Goal: Communication & Community: Answer question/provide support

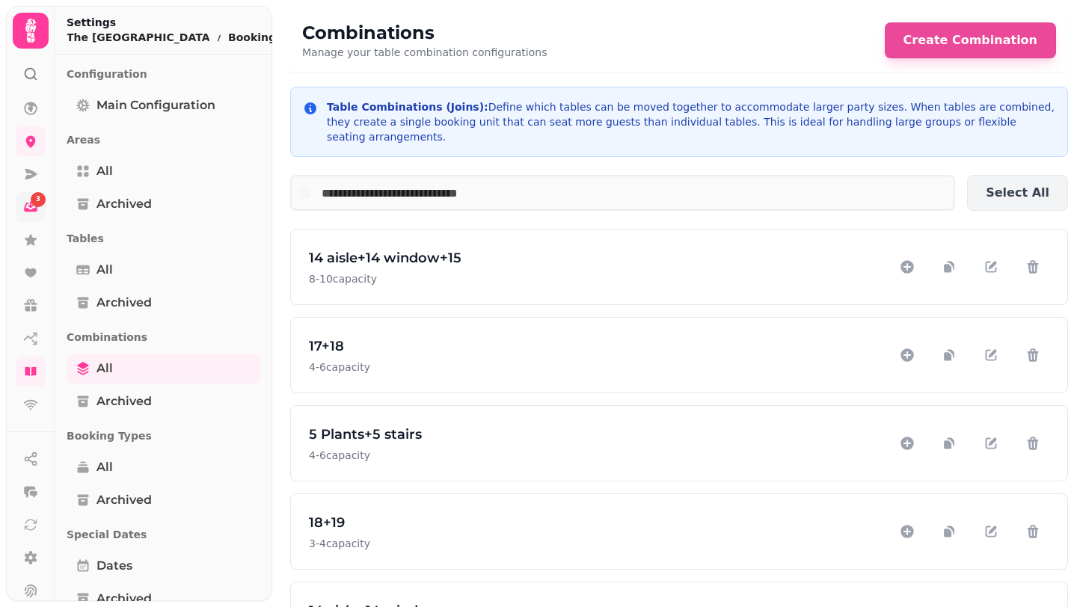
click at [33, 204] on div "3" at bounding box center [38, 199] width 15 height 15
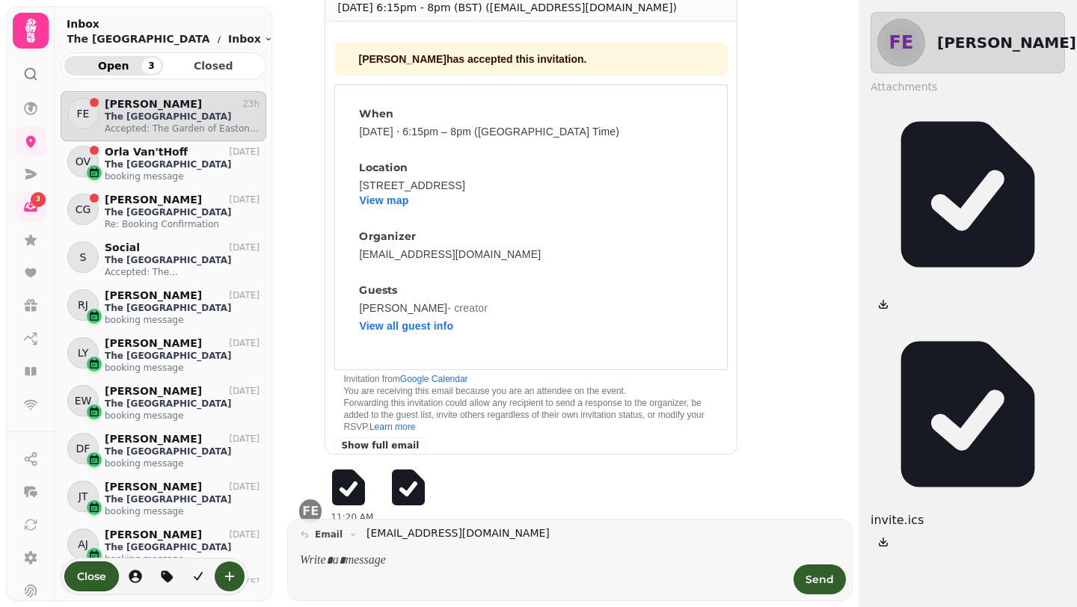
scroll to position [98, 0]
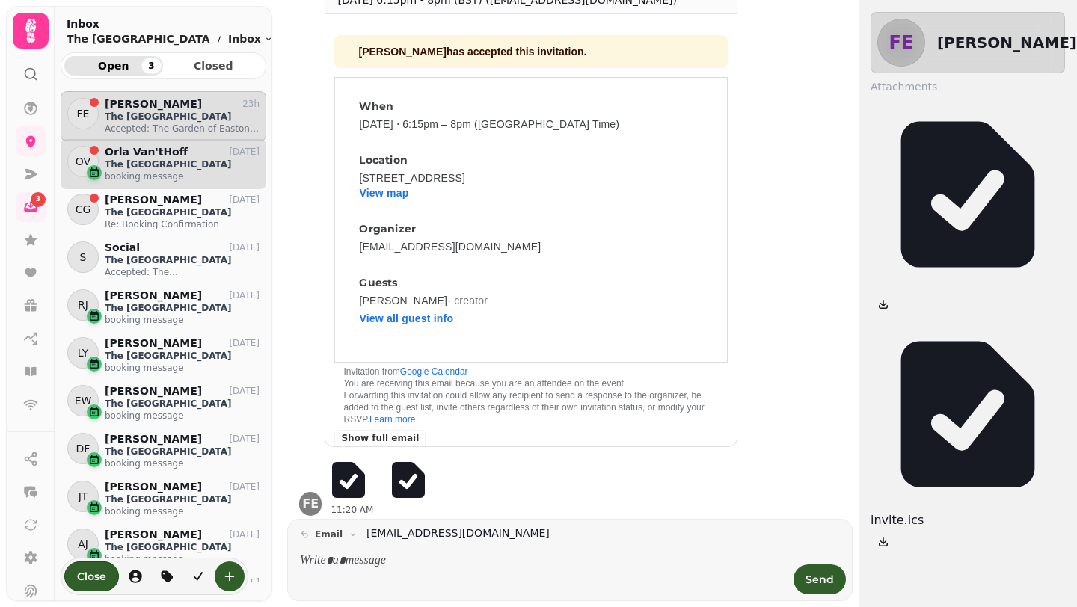
click at [133, 166] on p "The [GEOGRAPHIC_DATA]" at bounding box center [182, 165] width 155 height 12
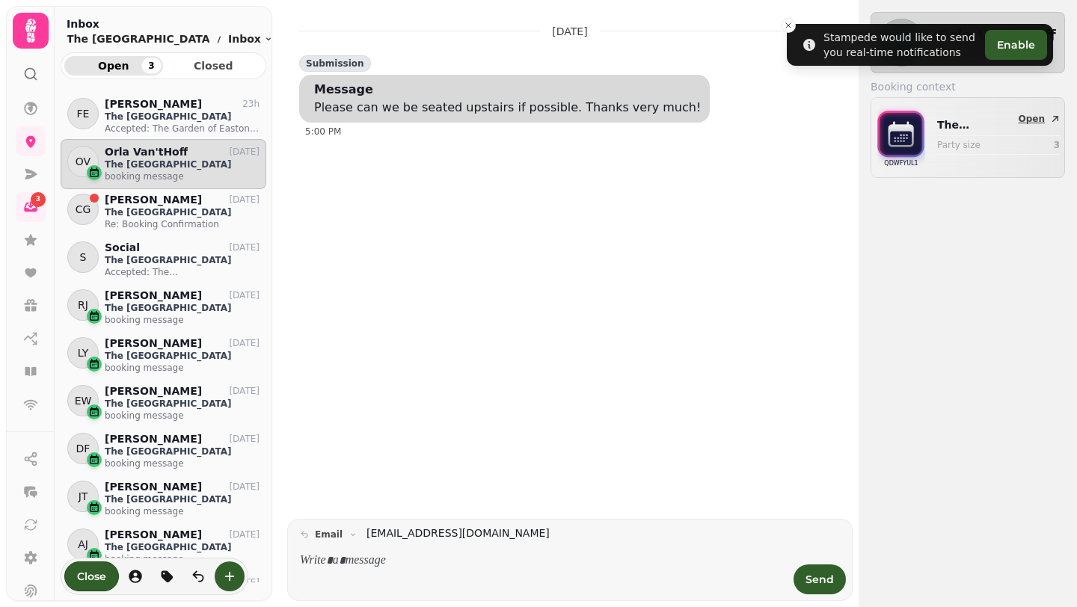
click at [949, 129] on p "The [GEOGRAPHIC_DATA]" at bounding box center [980, 124] width 86 height 15
select select "**********"
select select "*"
select select "****"
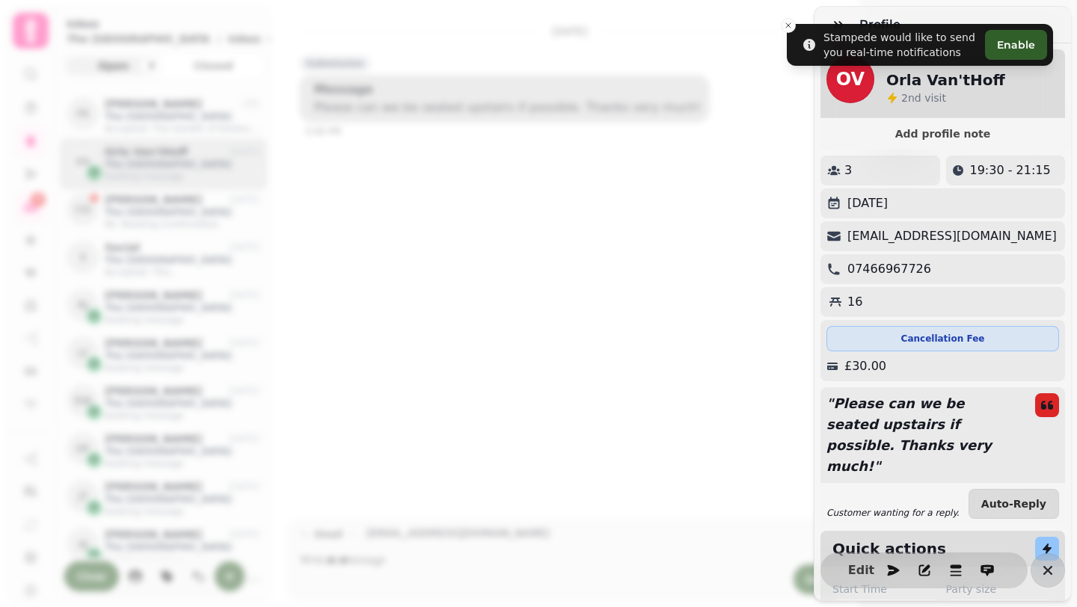
click at [613, 316] on div "Profile OV Orla Van'tHoff 2 nd visit Add profile note 3 19:30 - 21:15 Wednesday…" at bounding box center [538, 315] width 1077 height 583
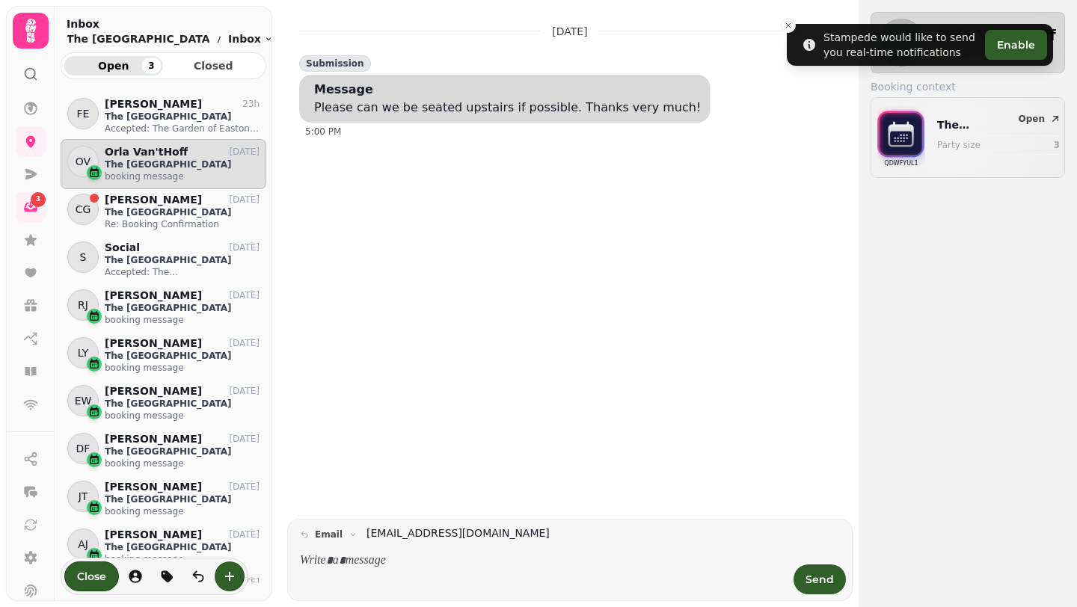
click at [397, 559] on p at bounding box center [542, 561] width 485 height 17
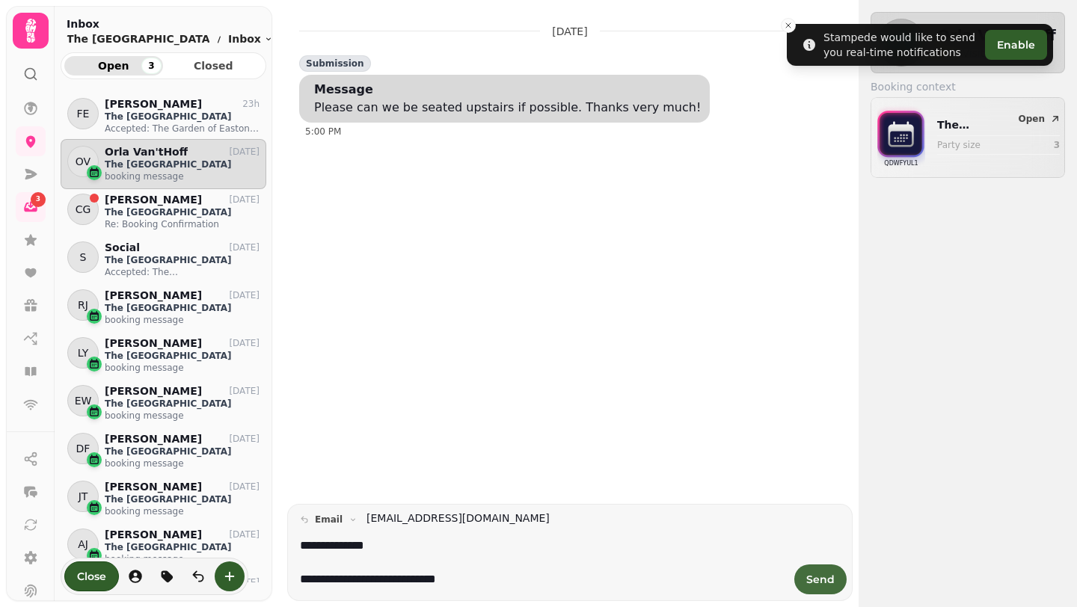
click at [827, 577] on span "Send" at bounding box center [820, 579] width 28 height 10
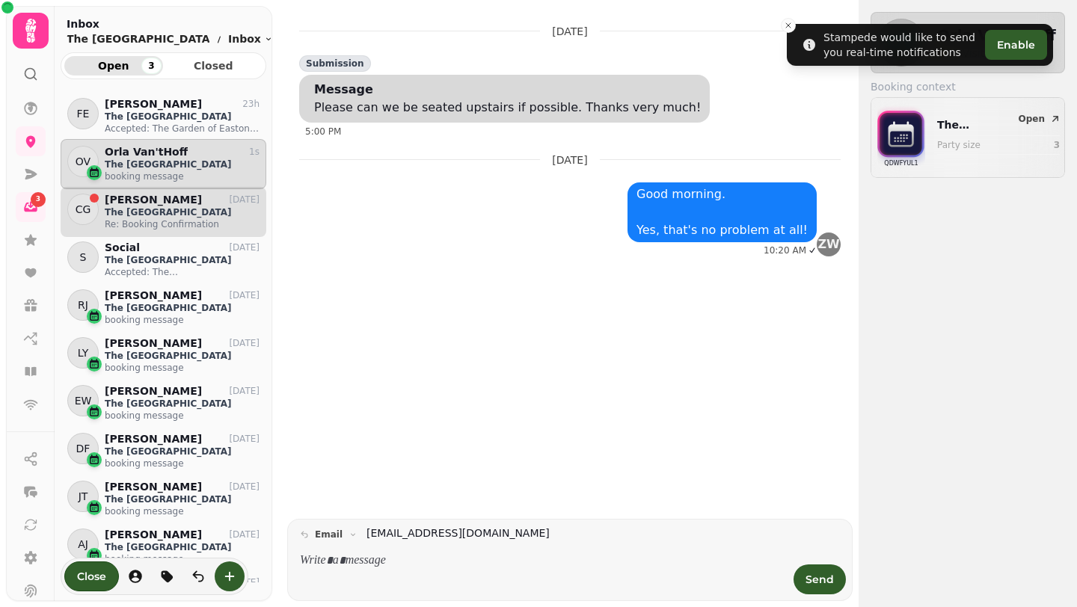
click at [120, 215] on p "The [GEOGRAPHIC_DATA]" at bounding box center [182, 212] width 155 height 12
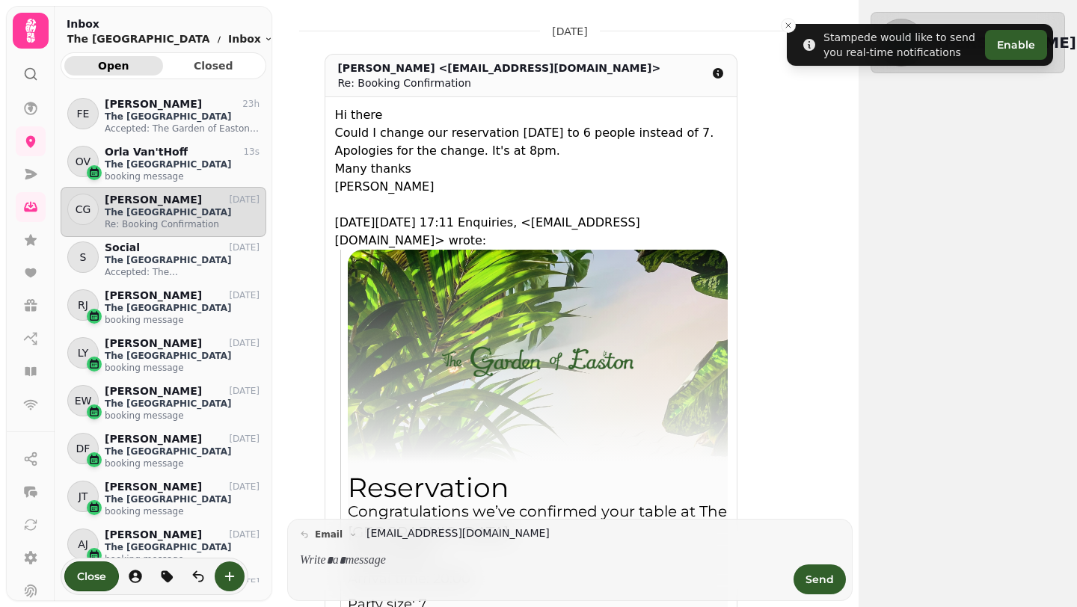
click at [28, 76] on icon at bounding box center [30, 74] width 15 height 15
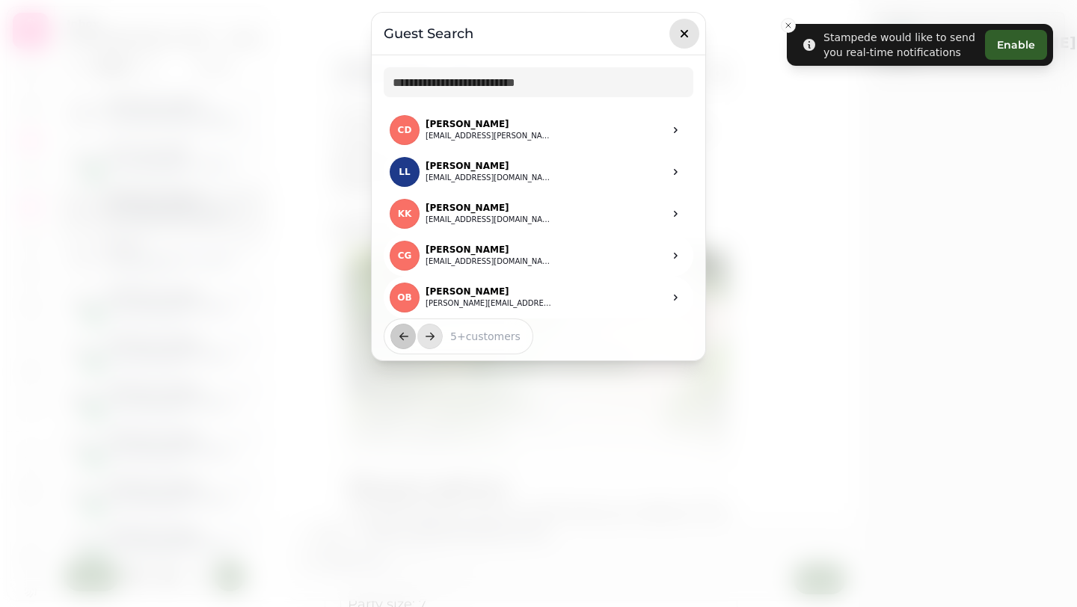
click at [680, 30] on icon "button" at bounding box center [684, 33] width 15 height 15
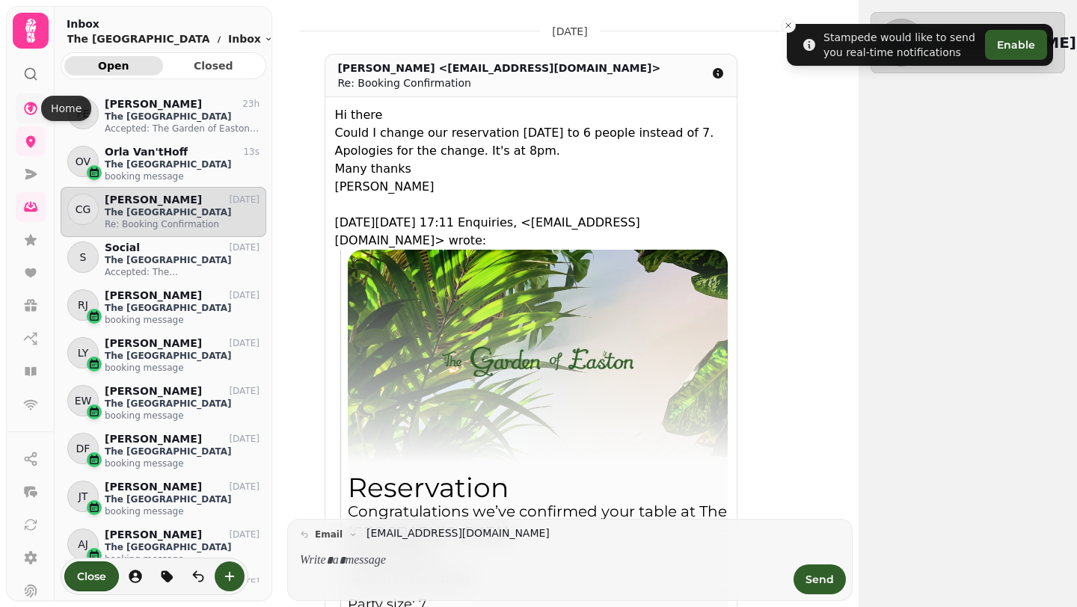
click at [37, 116] on link at bounding box center [31, 108] width 30 height 30
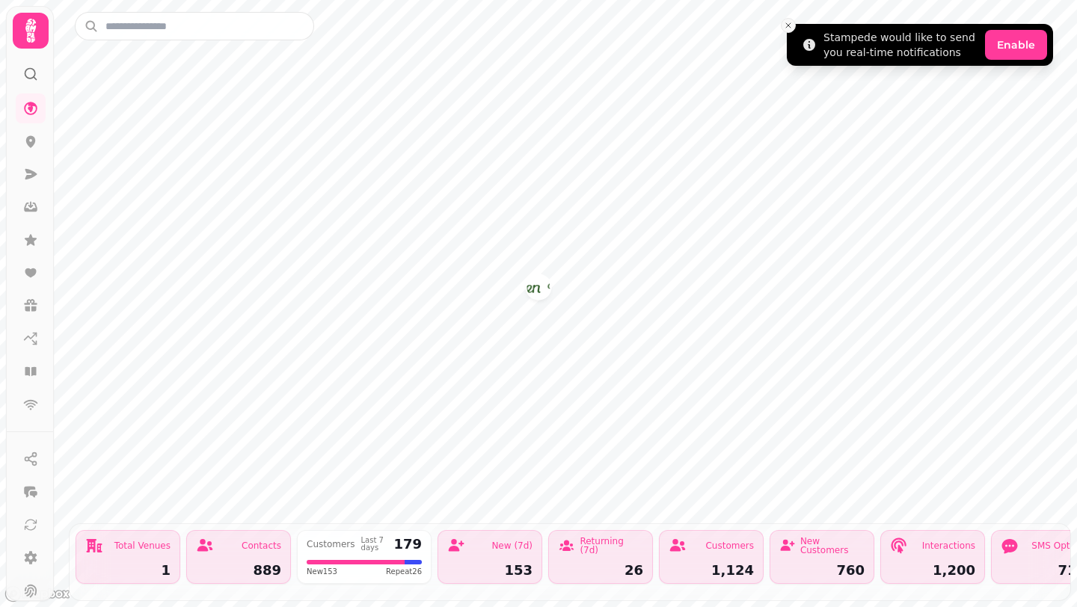
click at [787, 28] on icon "Close toast" at bounding box center [788, 25] width 9 height 9
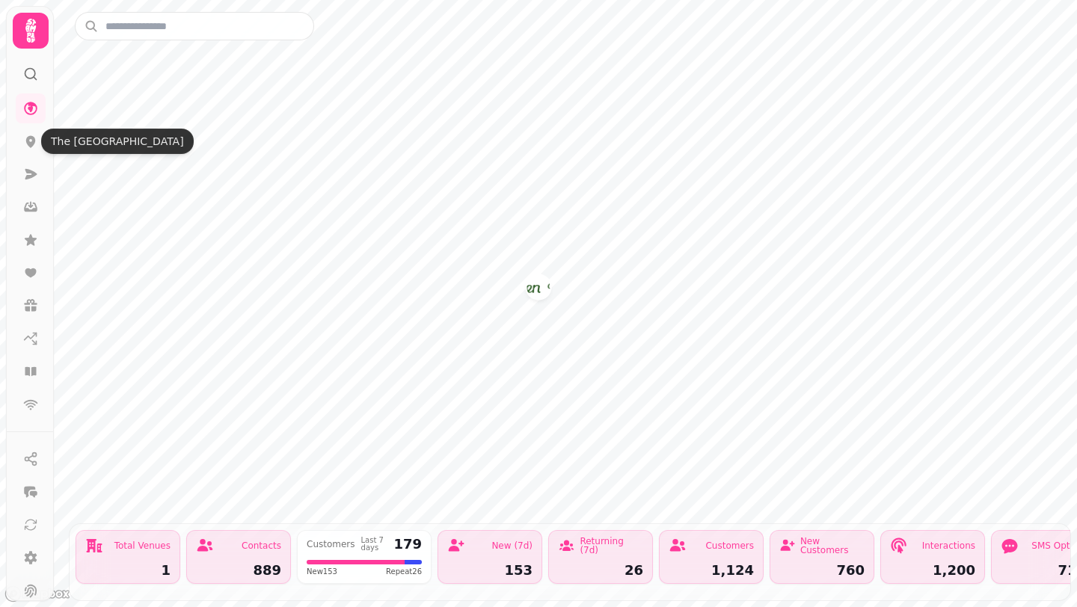
click at [14, 136] on nav at bounding box center [30, 256] width 39 height 326
click at [31, 141] on icon at bounding box center [31, 142] width 10 height 12
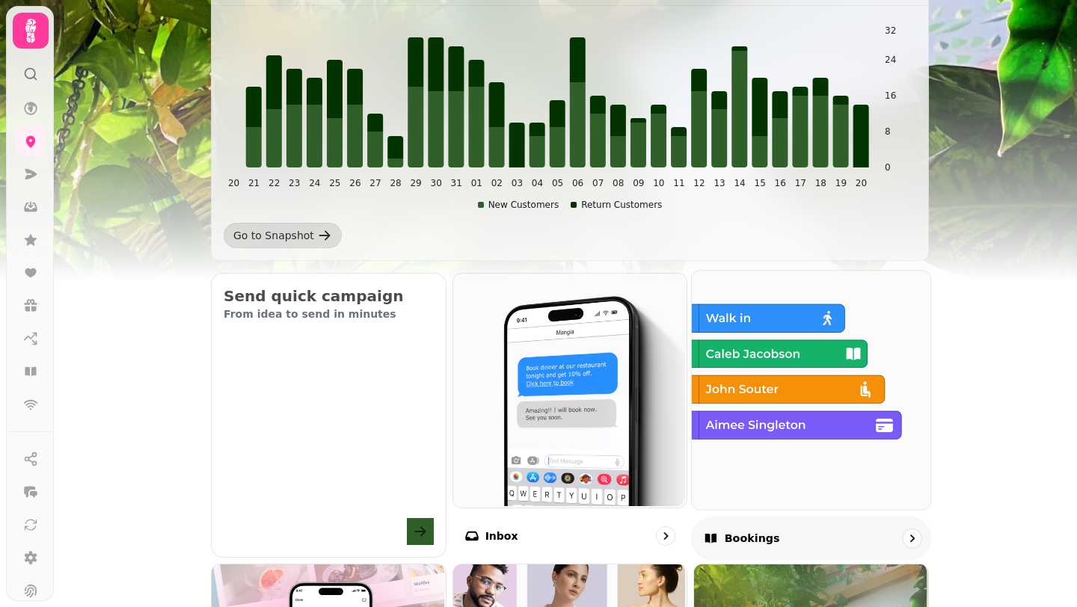
scroll to position [274, 0]
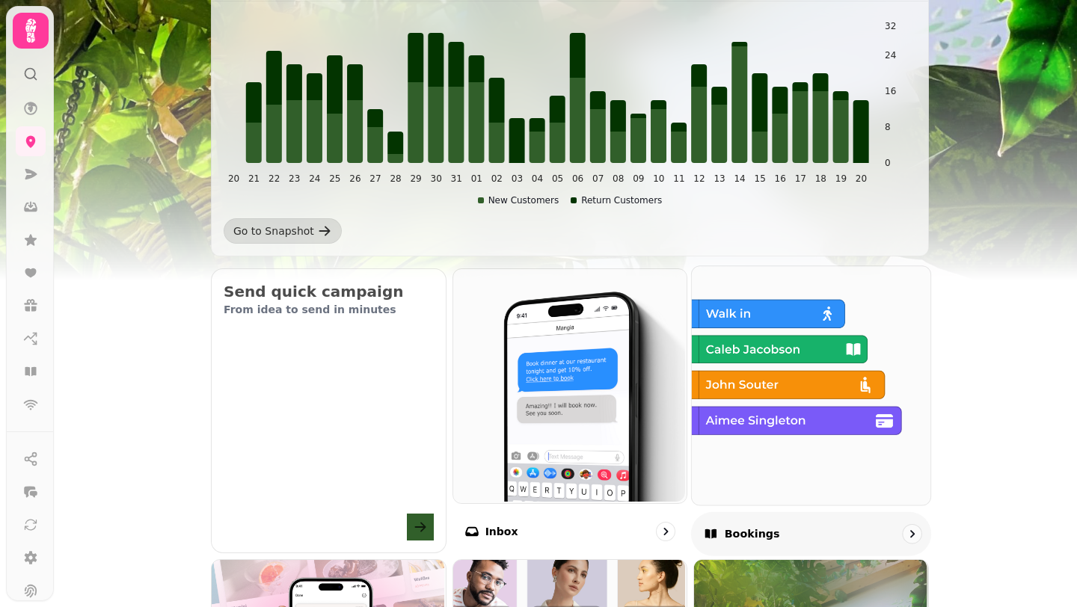
click at [831, 367] on img at bounding box center [809, 384] width 239 height 239
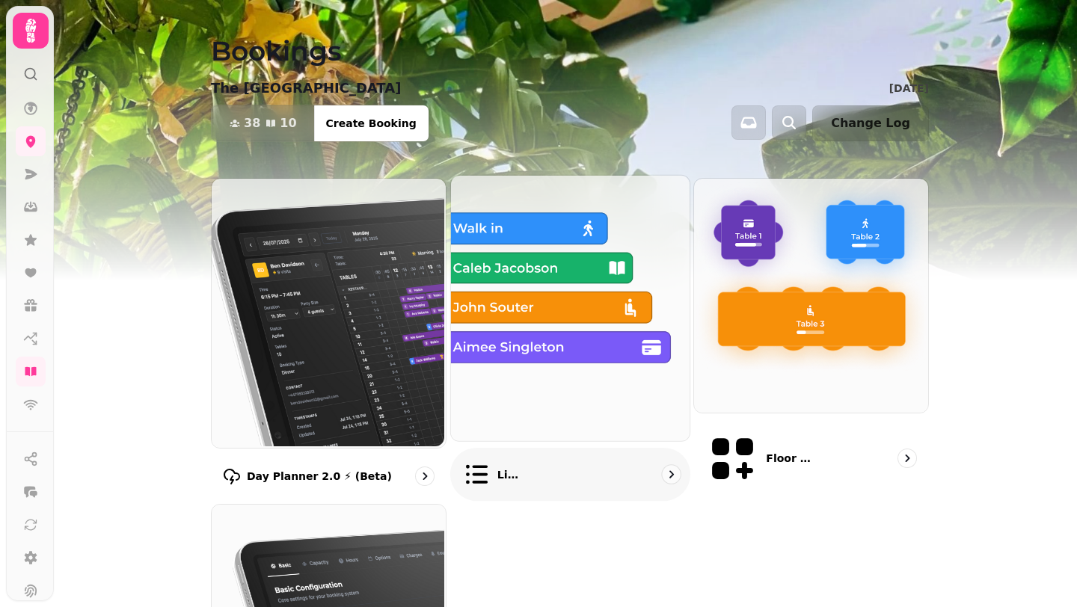
click at [540, 301] on img at bounding box center [568, 307] width 239 height 266
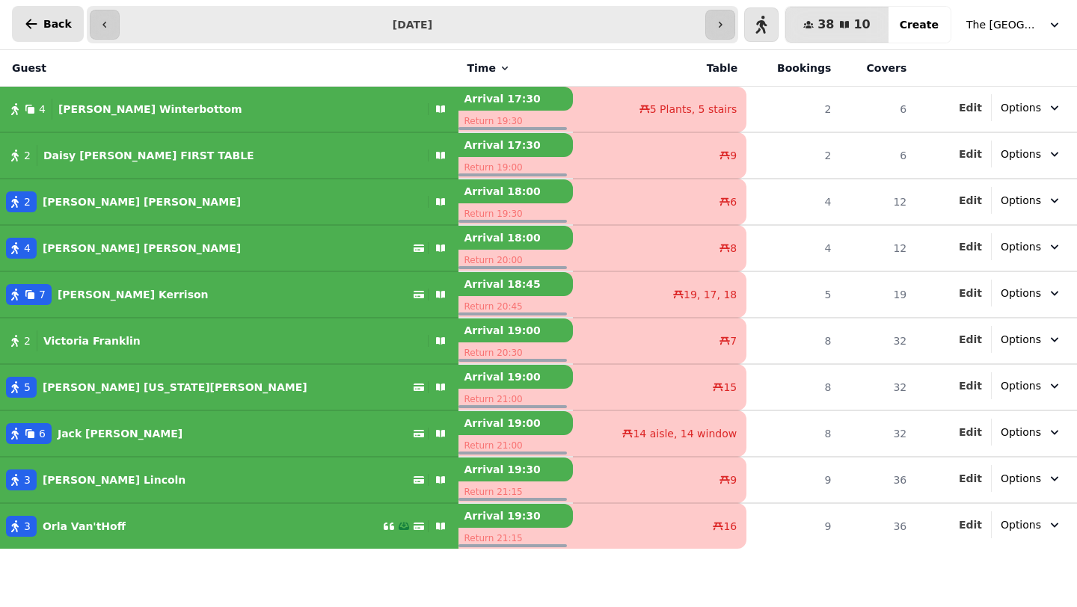
click at [28, 22] on icon "button" at bounding box center [31, 24] width 11 height 10
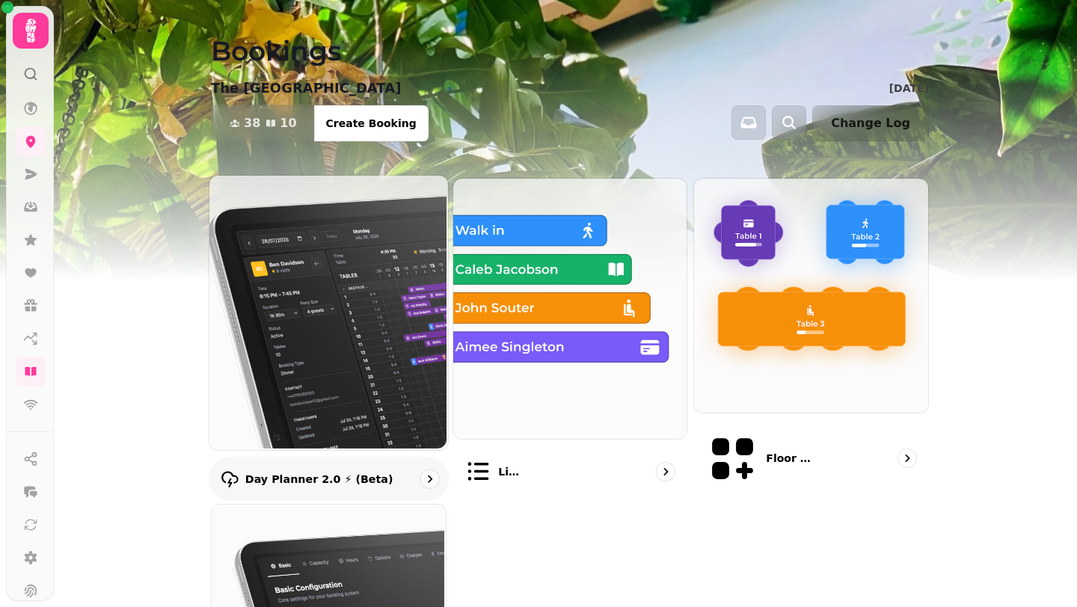
click at [352, 278] on img at bounding box center [327, 311] width 239 height 275
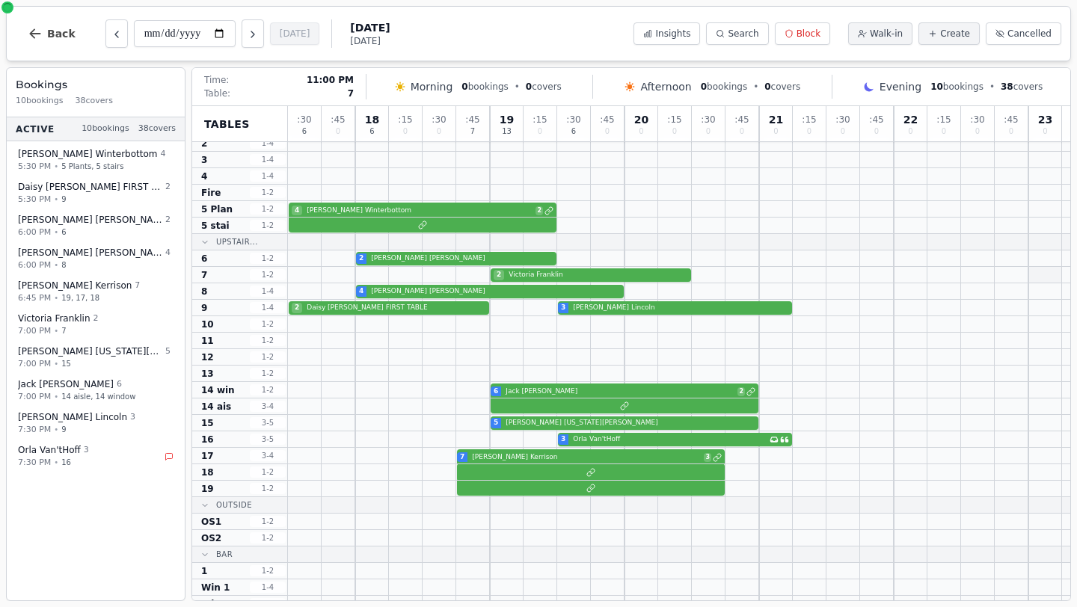
scroll to position [33, 0]
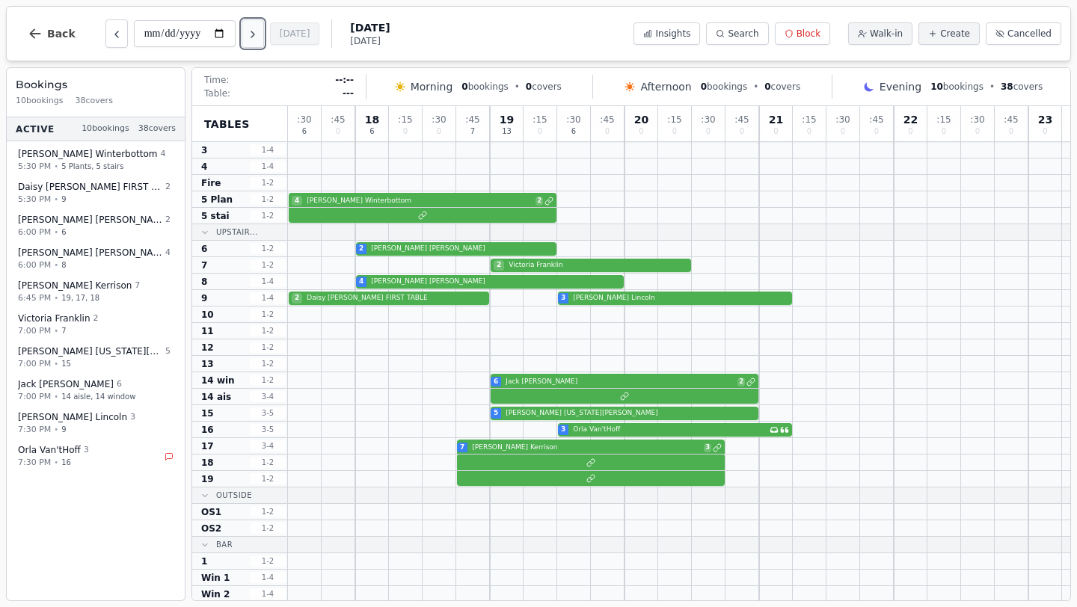
click at [255, 36] on icon "Next day" at bounding box center [253, 34] width 12 height 12
type input "**********"
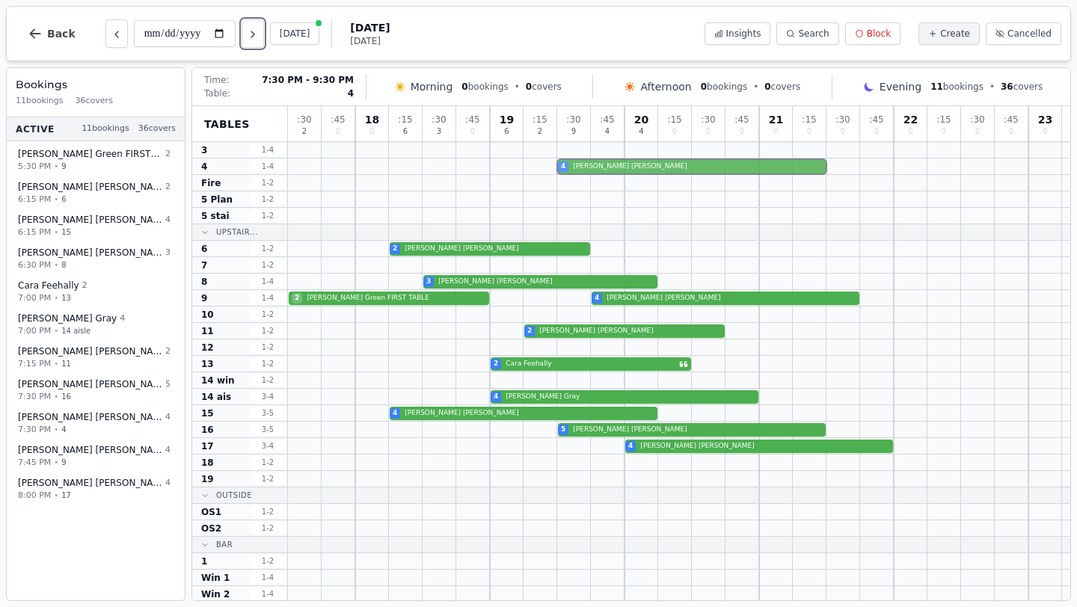
click at [631, 173] on div "4 Rebecca Thorne" at bounding box center [679, 167] width 782 height 16
select select "****"
select select "*"
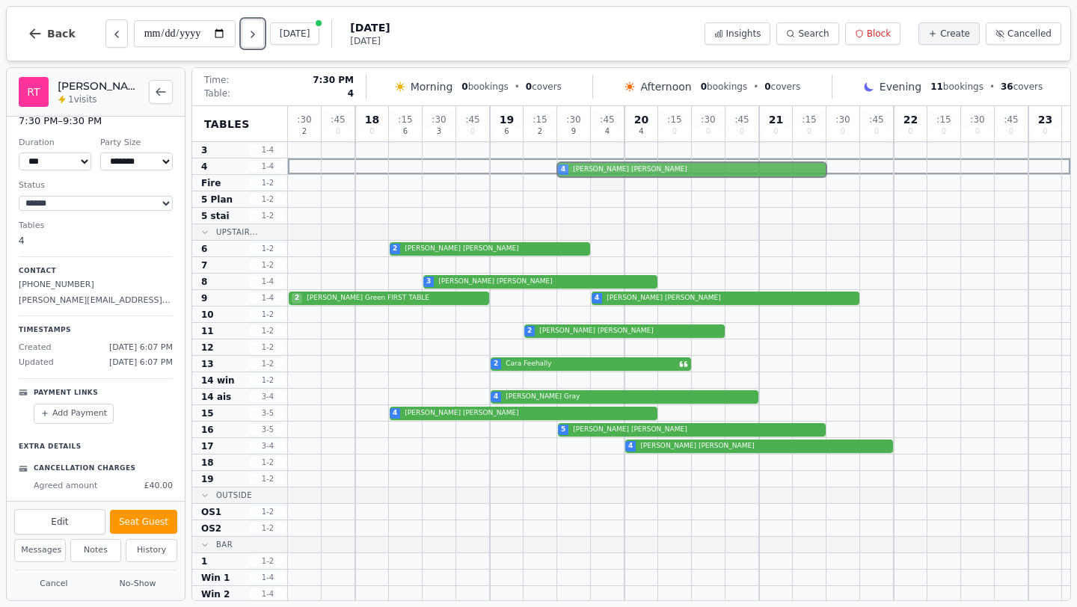
scroll to position [27, 0]
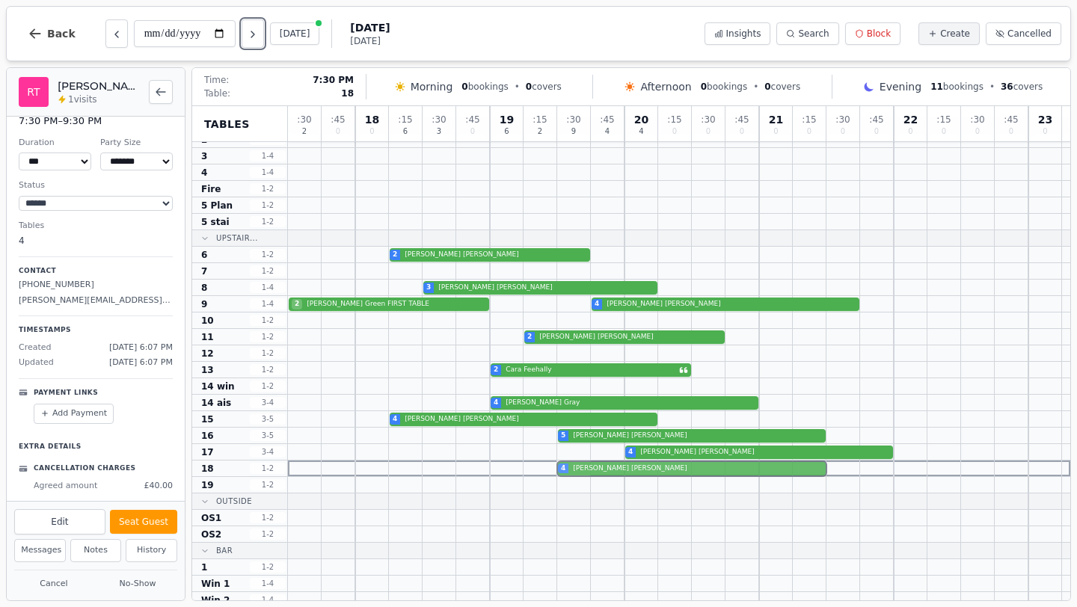
drag, startPoint x: 600, startPoint y: 168, endPoint x: 587, endPoint y: 466, distance: 298.0
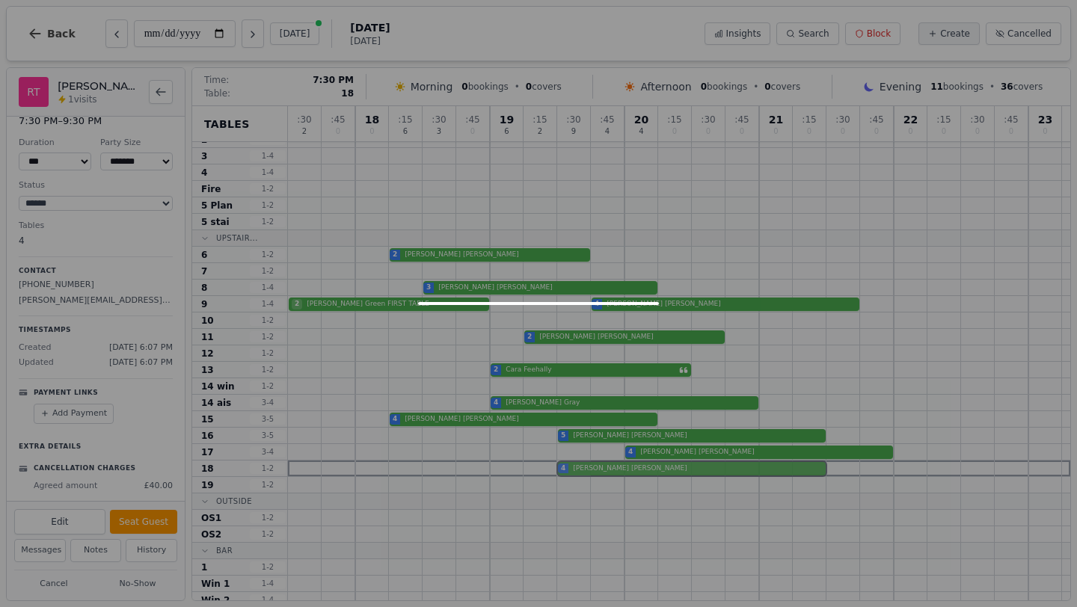
click at [587, 466] on div ": 30 2 : 45 0 18 0 : 15 6 : 30 3 : 45 0 19 6 : 15 2 : 30 9 : 45 4 20 4 : 15 0 :…" at bounding box center [679, 352] width 782 height 546
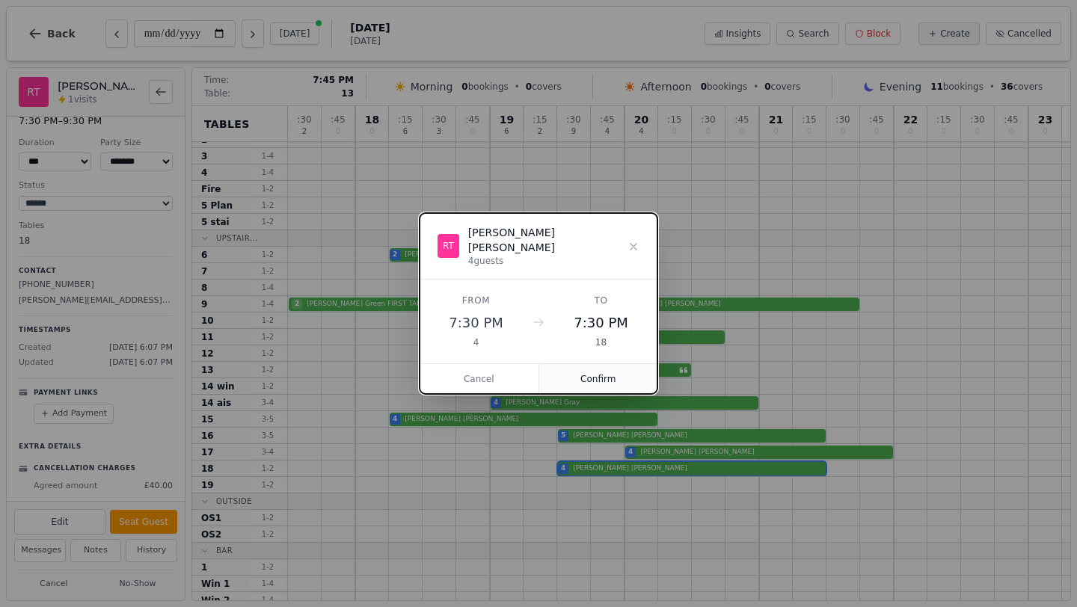
click at [601, 372] on button "Confirm" at bounding box center [598, 379] width 119 height 30
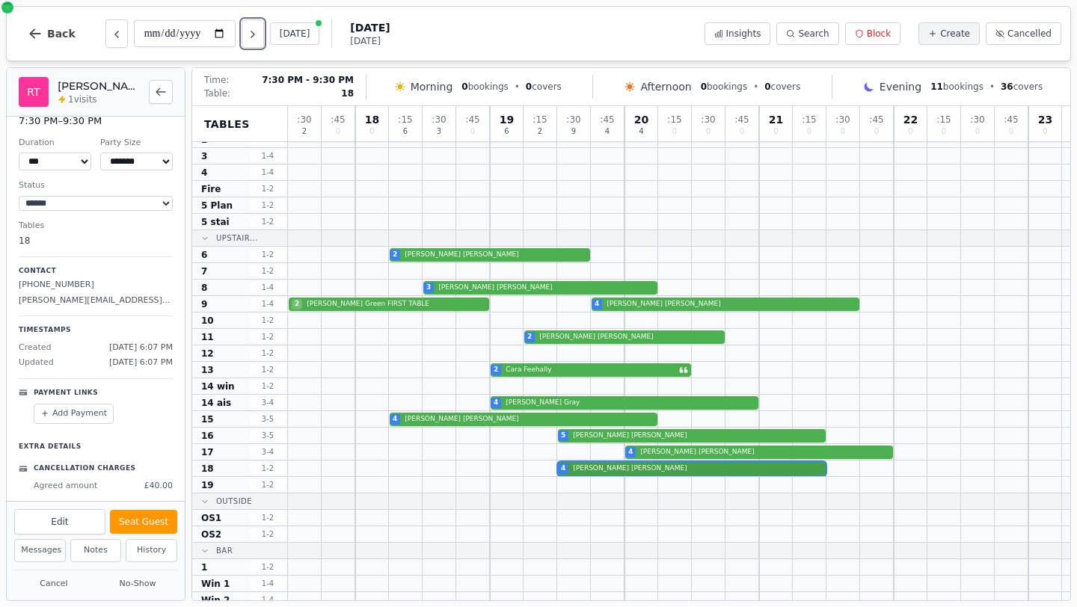
click at [591, 470] on div "4 Rebecca Thorne" at bounding box center [679, 469] width 782 height 16
click at [63, 515] on button "Edit" at bounding box center [59, 521] width 91 height 25
select select "*"
select select "****"
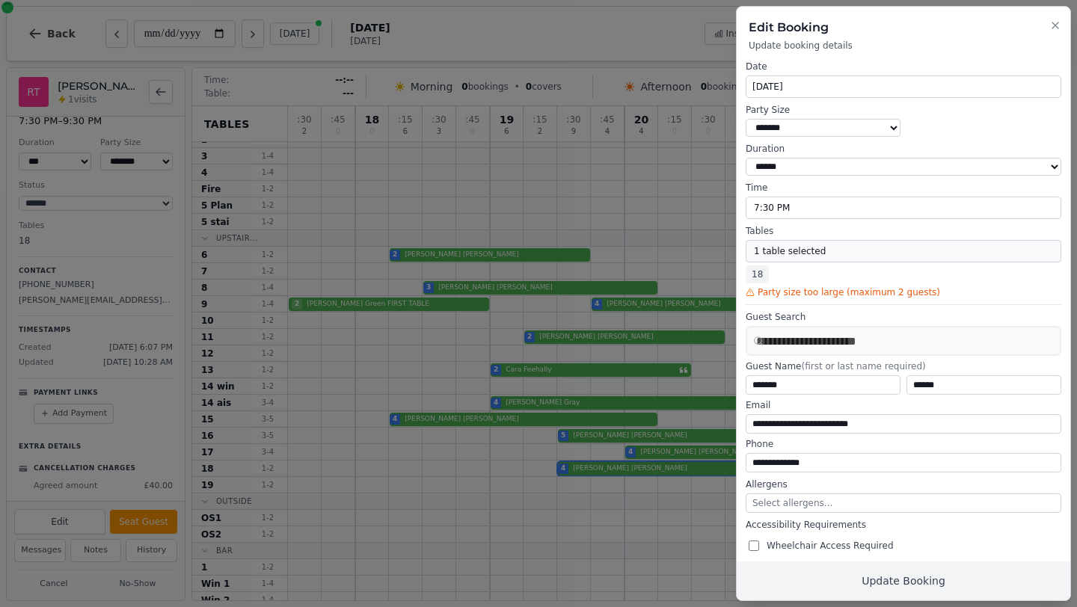
click at [778, 252] on button "1 table selected" at bounding box center [904, 251] width 316 height 22
select select "**********"
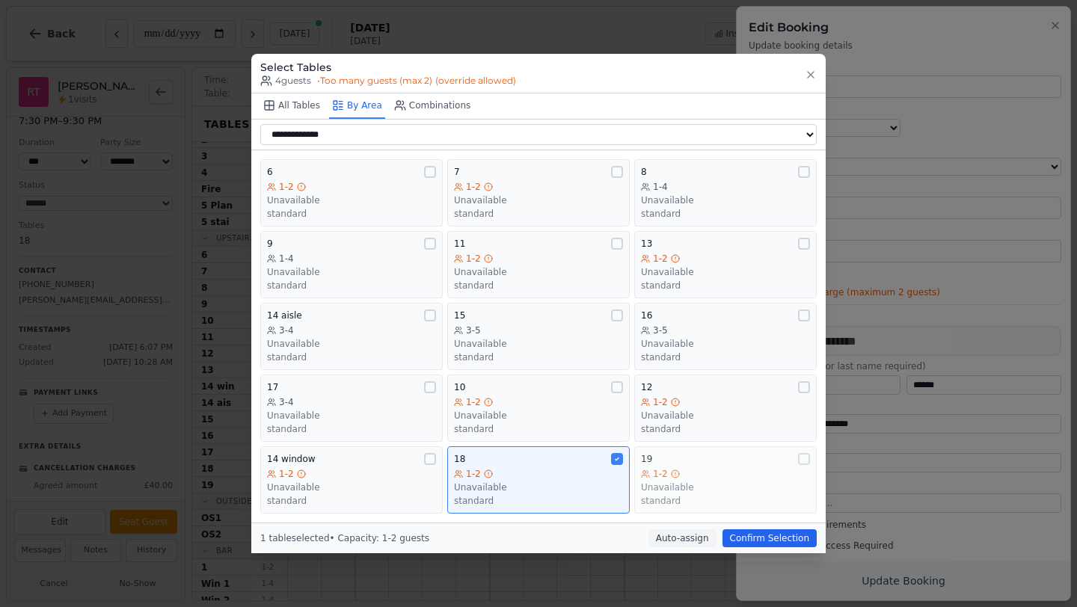
click at [741, 462] on div "19" at bounding box center [725, 459] width 169 height 12
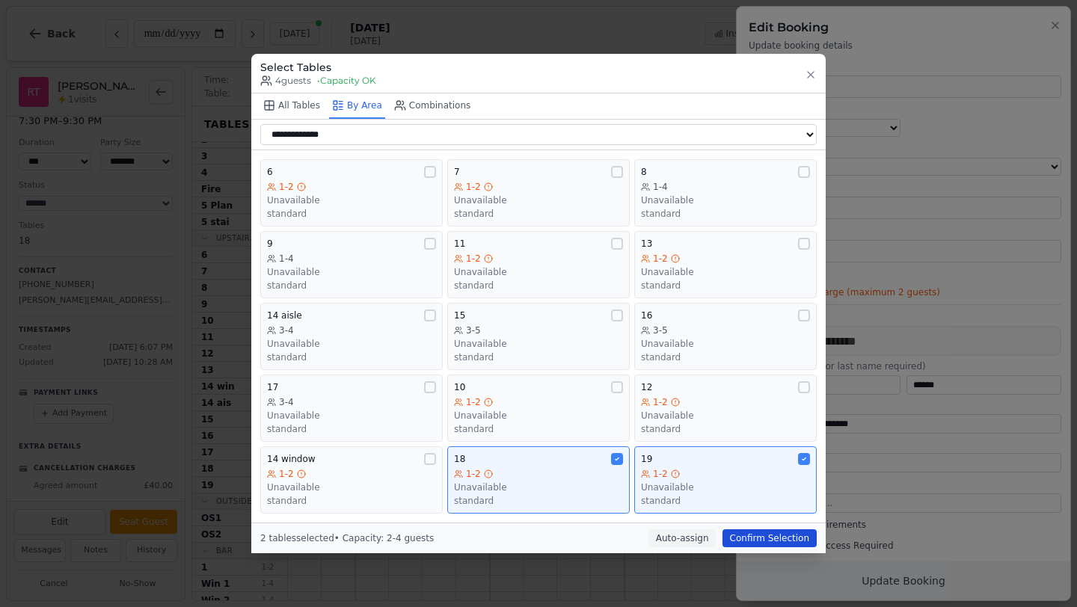
click at [784, 537] on button "Confirm Selection" at bounding box center [770, 539] width 94 height 18
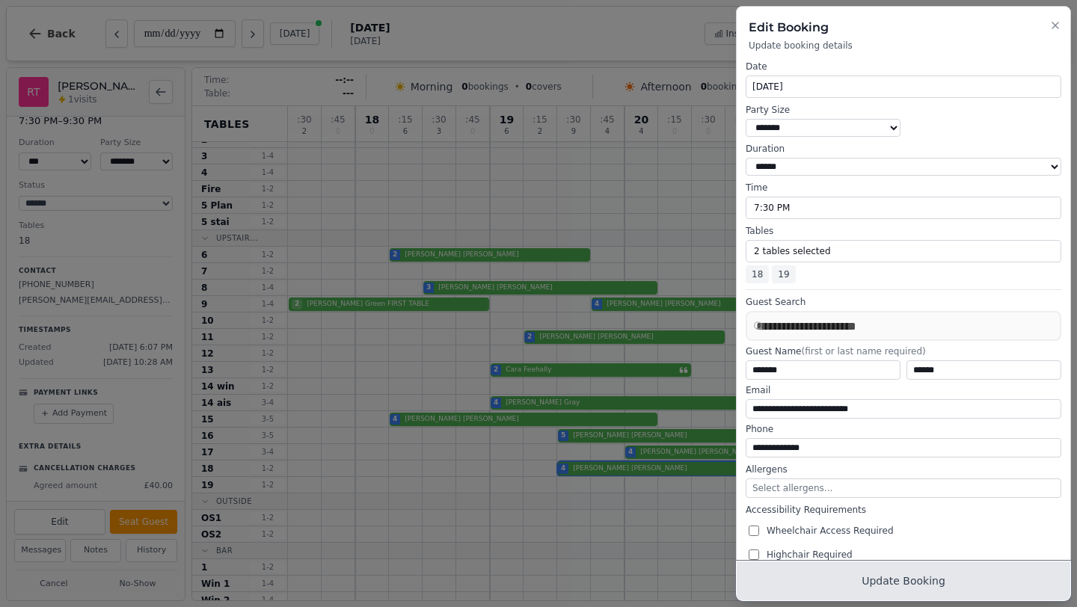
click at [909, 579] on button "Update Booking" at bounding box center [904, 581] width 334 height 39
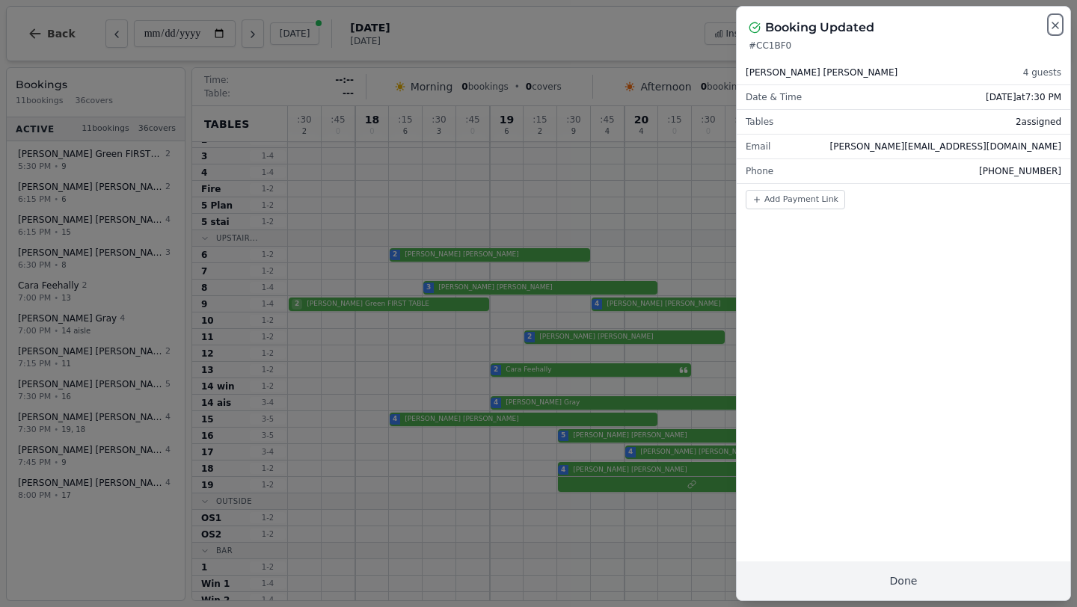
click at [1054, 25] on icon "button" at bounding box center [1055, 25] width 12 height 12
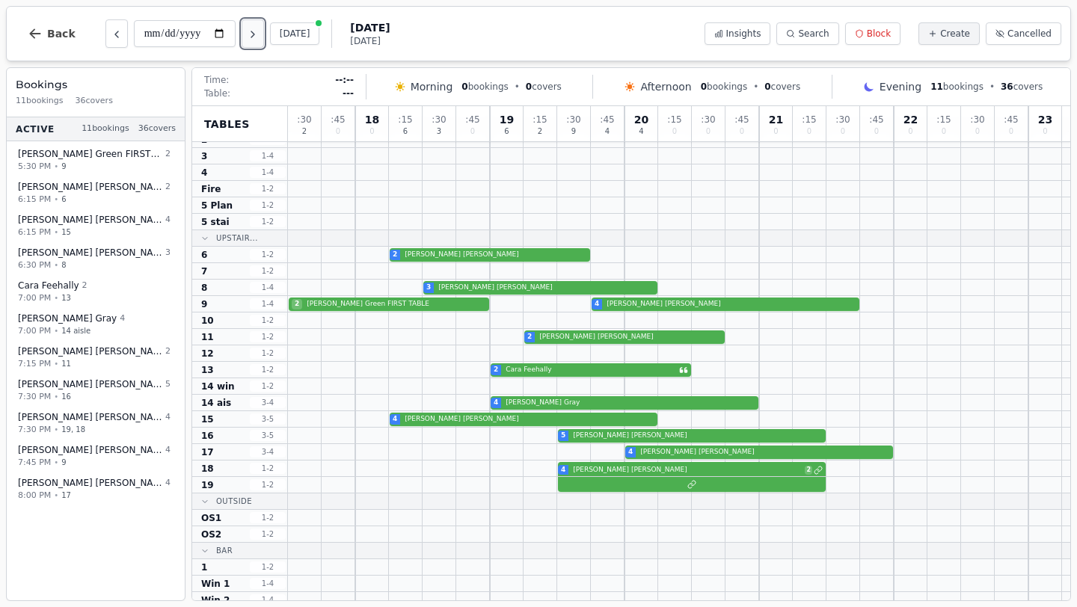
click at [256, 34] on icon "Next day" at bounding box center [253, 34] width 12 height 12
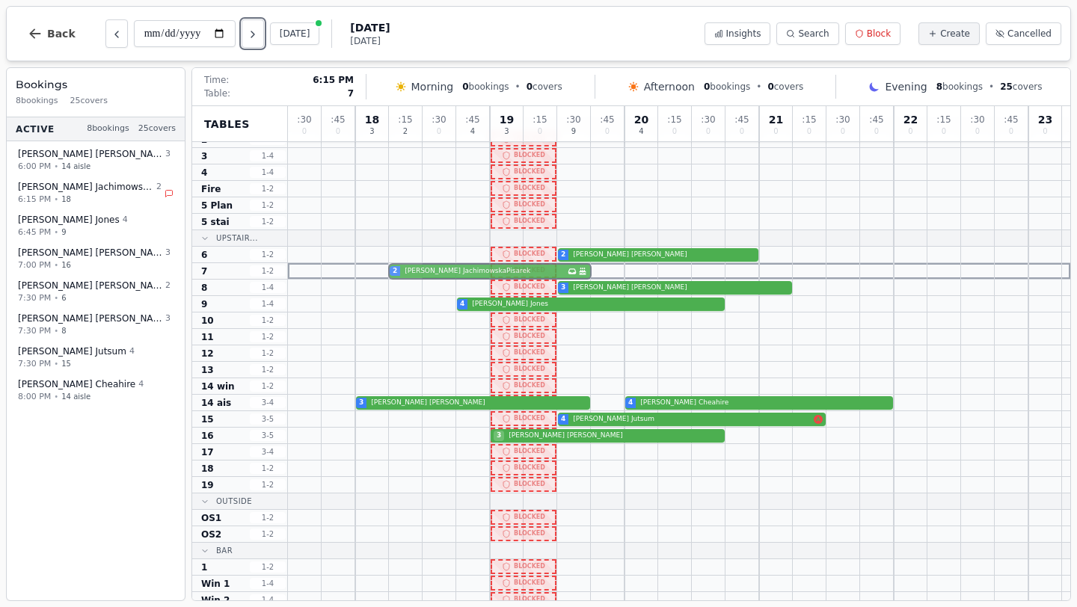
drag, startPoint x: 423, startPoint y: 468, endPoint x: 411, endPoint y: 273, distance: 195.6
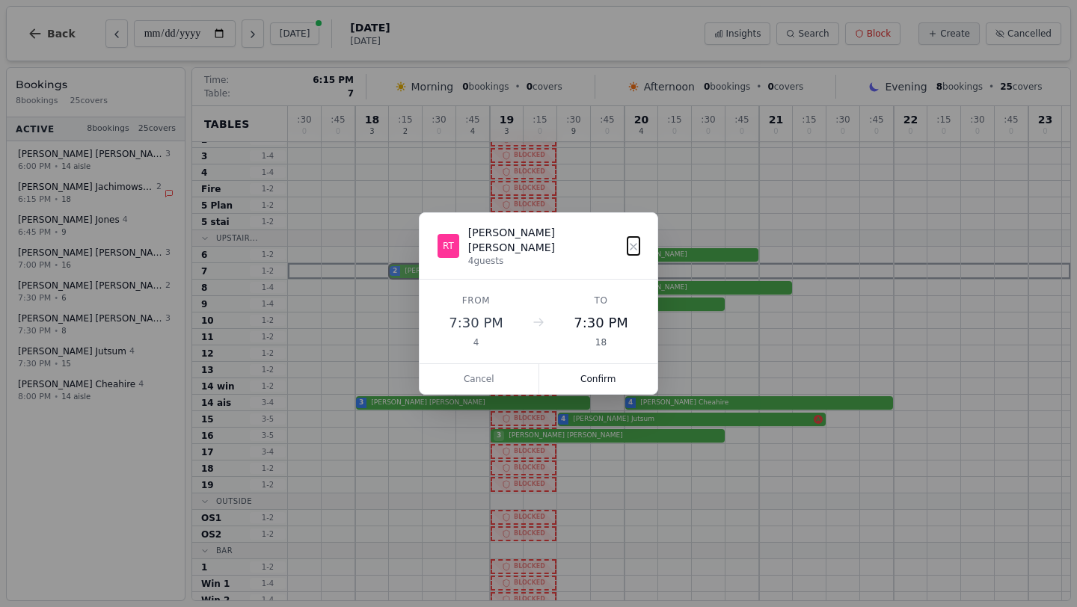
click at [411, 273] on div ": 30 0 : 45 0 18 3 : 15 2 : 30 0 : 45 4 19 3 : 15 0 : 30 9 : 45 0 20 4 : 15 0 :…" at bounding box center [679, 352] width 782 height 546
click at [596, 370] on button "Confirm" at bounding box center [598, 379] width 119 height 30
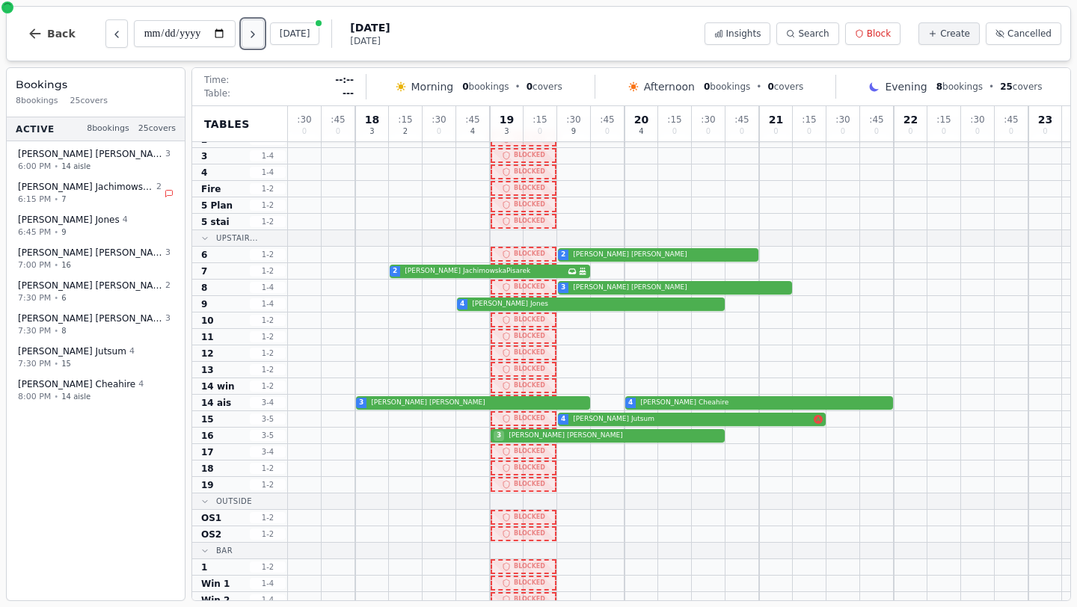
click at [258, 36] on icon "Next day" at bounding box center [253, 34] width 12 height 12
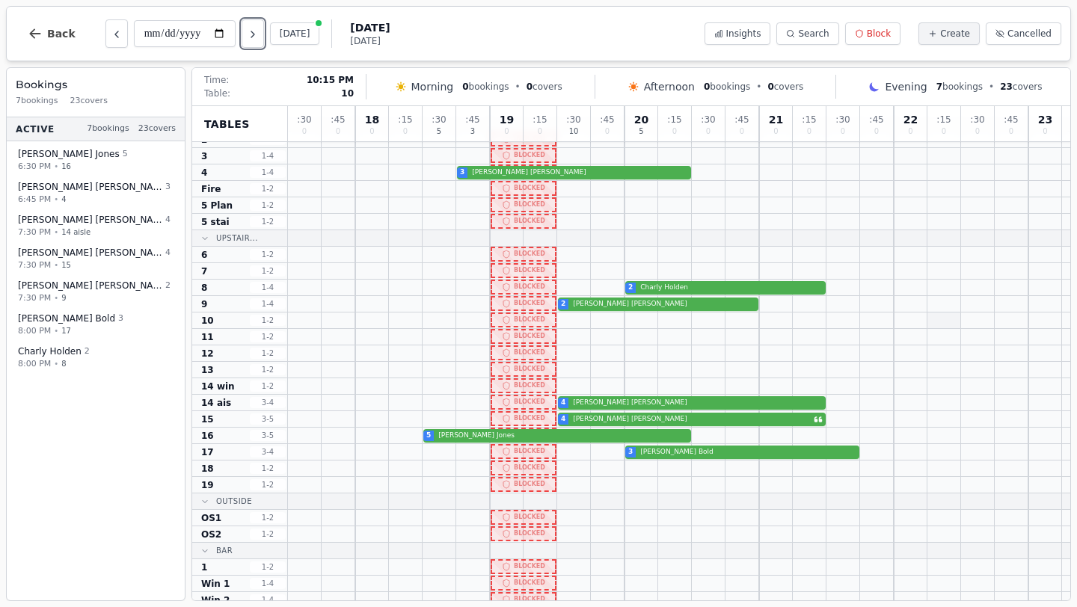
scroll to position [0, 0]
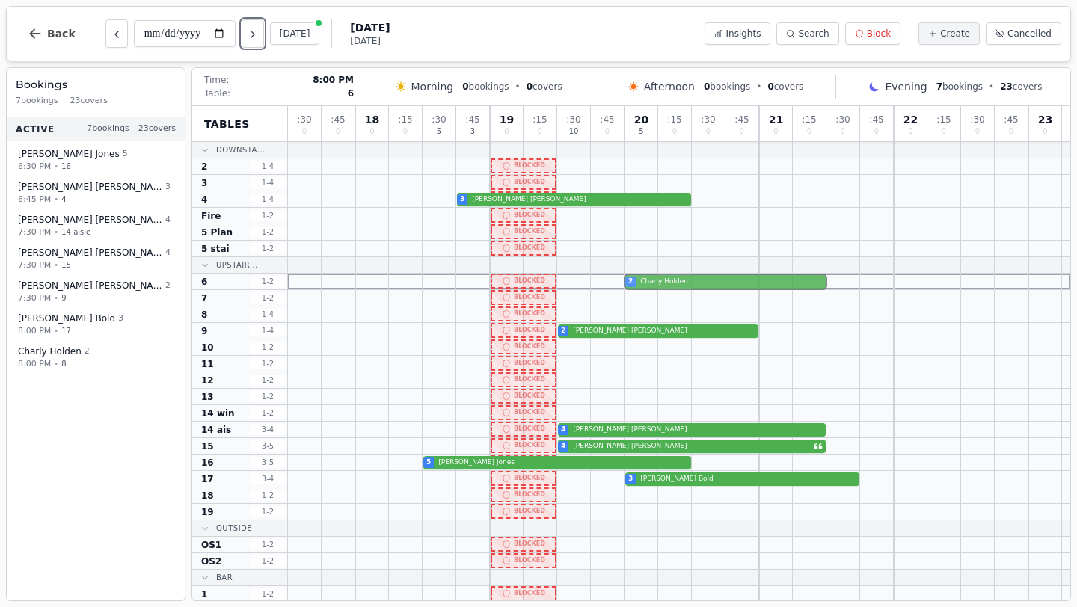
drag, startPoint x: 660, startPoint y: 313, endPoint x: 660, endPoint y: 282, distance: 31.4
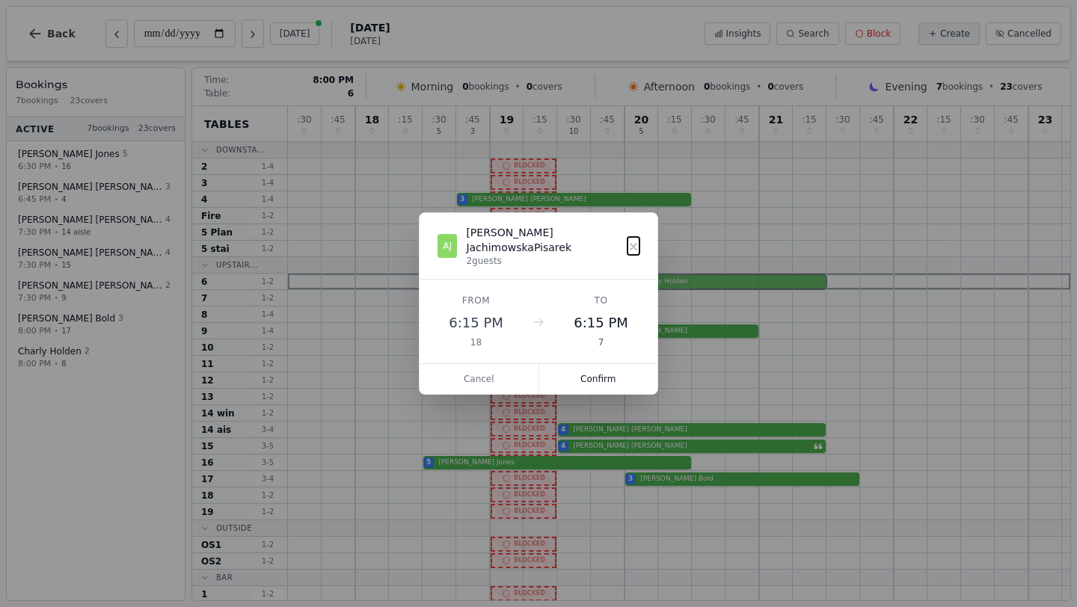
click at [660, 282] on div ": 30 0 : 45 0 18 0 : 15 0 : 30 5 : 45 3 19 0 : 15 0 : 30 10 : 45 0 20 5 : 15 0 …" at bounding box center [679, 379] width 782 height 546
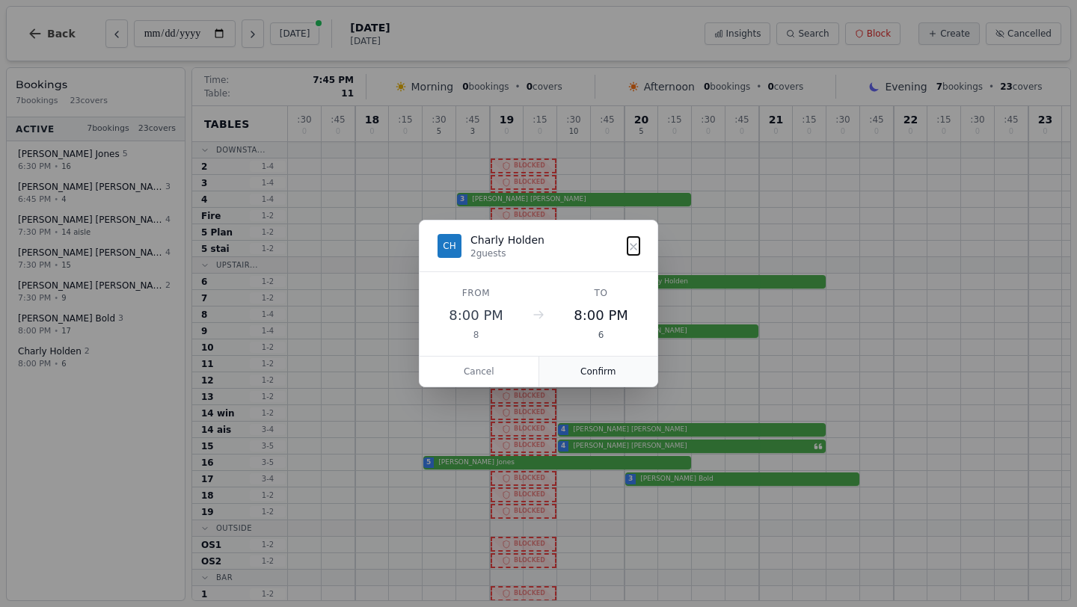
click at [610, 365] on button "Confirm" at bounding box center [598, 372] width 119 height 30
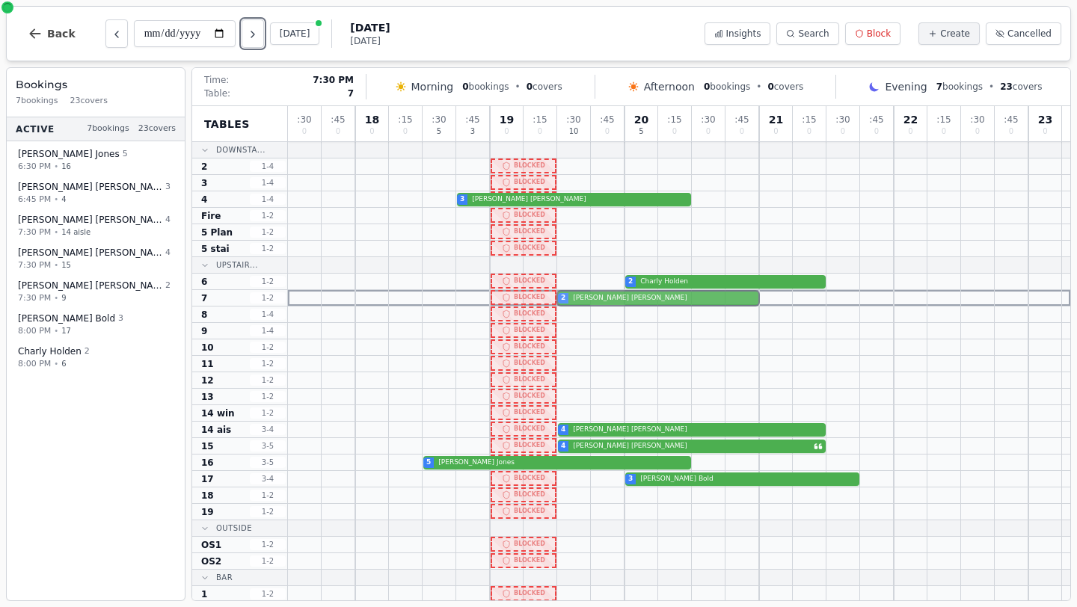
drag, startPoint x: 600, startPoint y: 334, endPoint x: 598, endPoint y: 301, distance: 33.0
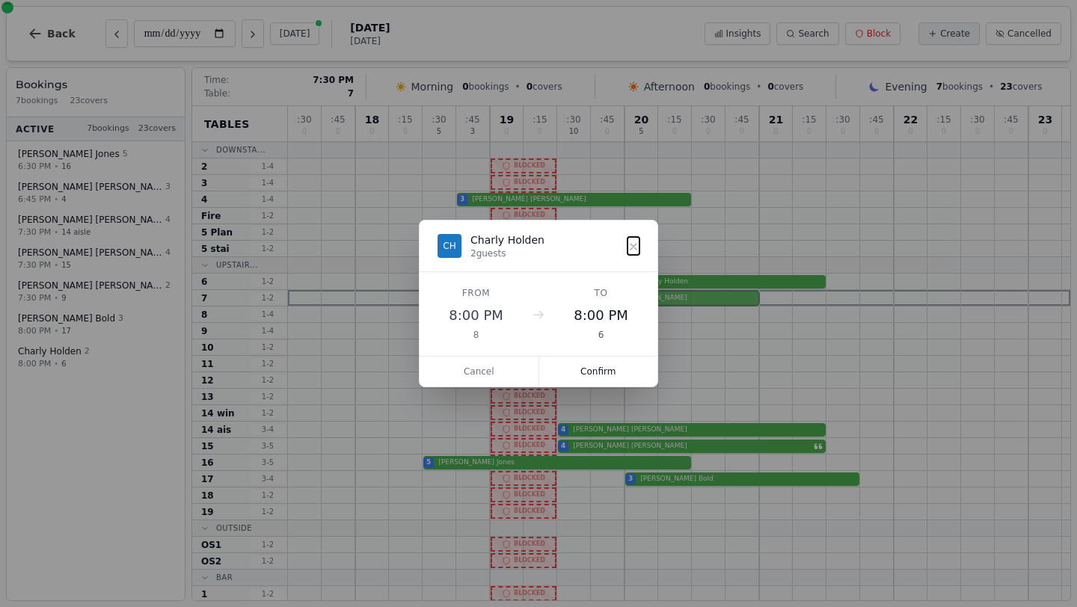
click at [598, 301] on div ": 30 0 : 45 0 18 0 : 15 0 : 30 5 : 45 3 19 0 : 15 0 : 30 10 : 45 0 20 5 : 15 0 …" at bounding box center [679, 379] width 782 height 546
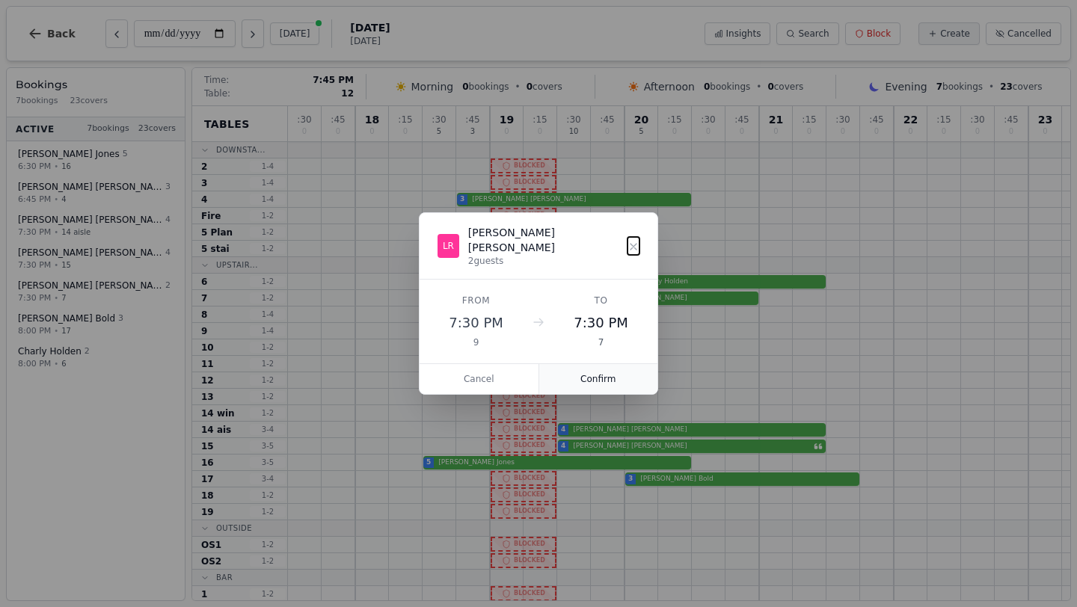
click at [616, 374] on button "Confirm" at bounding box center [598, 379] width 119 height 30
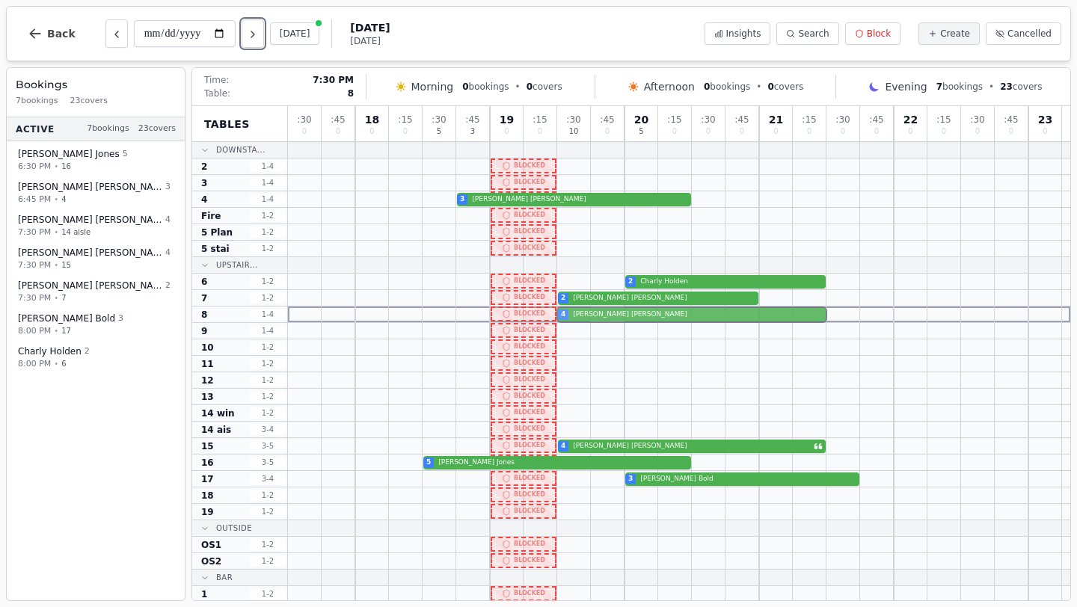
drag, startPoint x: 588, startPoint y: 429, endPoint x: 591, endPoint y: 320, distance: 109.2
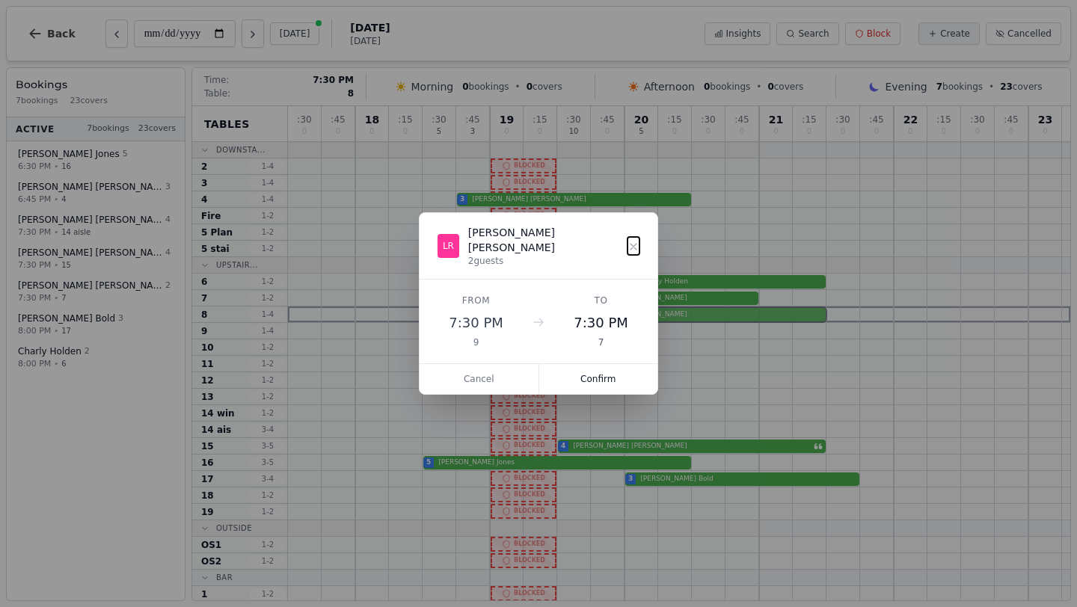
click at [591, 320] on div ": 30 0 : 45 0 18 0 : 15 0 : 30 5 : 45 3 19 0 : 15 0 : 30 10 : 45 0 20 5 : 15 0 …" at bounding box center [679, 379] width 782 height 546
click at [610, 374] on button "Confirm" at bounding box center [598, 379] width 119 height 30
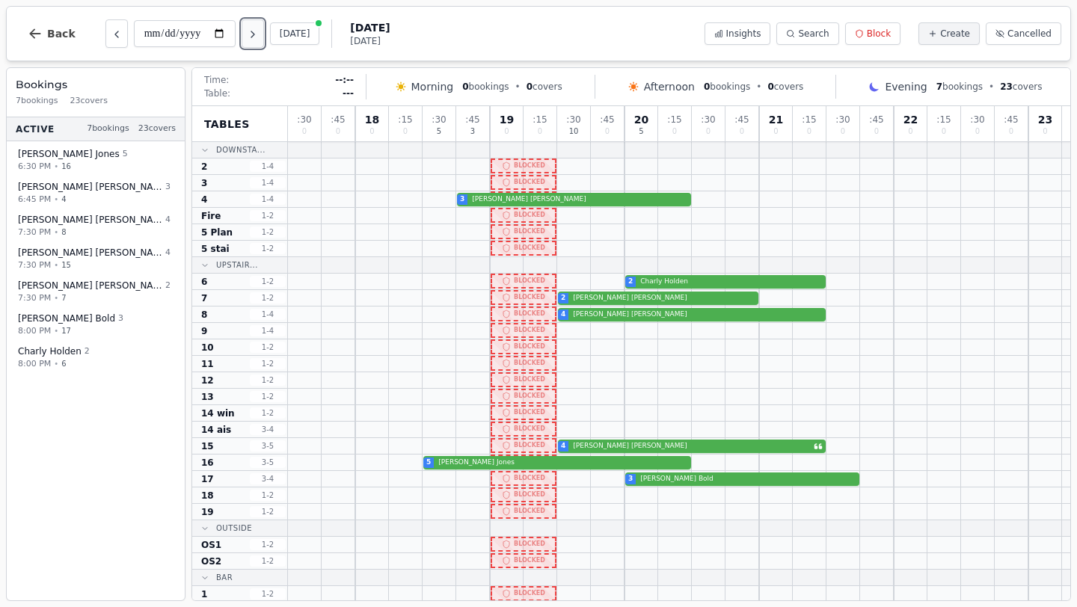
click at [259, 31] on icon "Next day" at bounding box center [253, 34] width 12 height 12
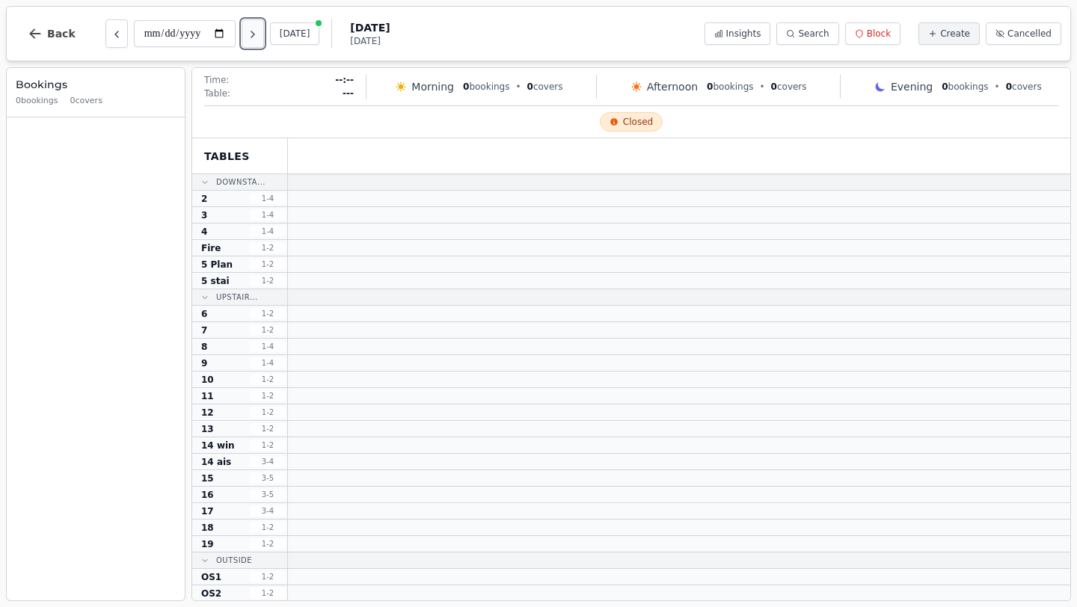
click at [254, 34] on icon "Next day" at bounding box center [252, 34] width 3 height 6
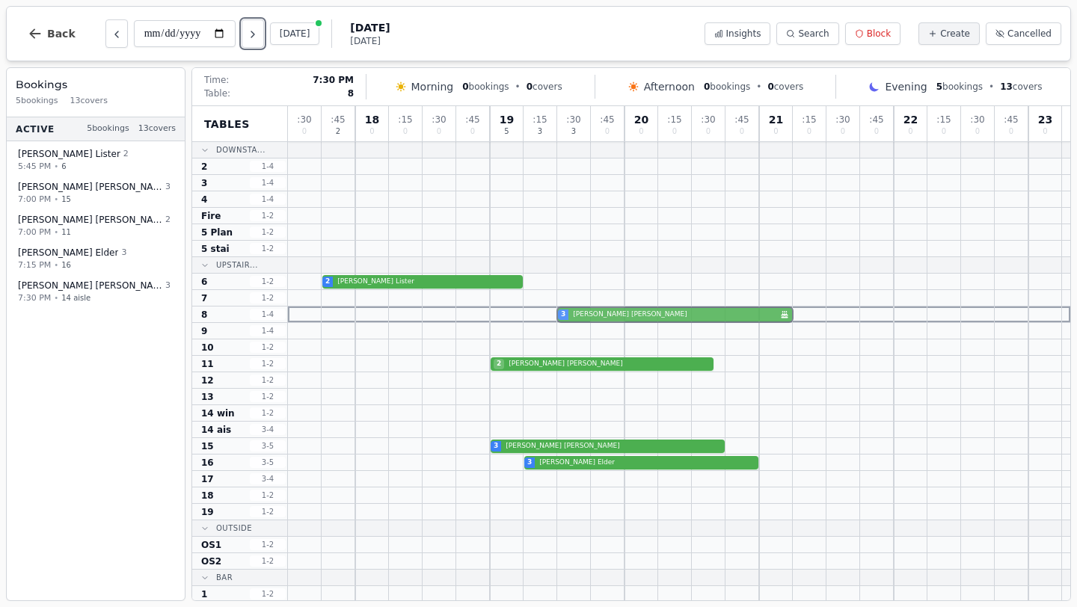
drag, startPoint x: 604, startPoint y: 429, endPoint x: 596, endPoint y: 317, distance: 112.5
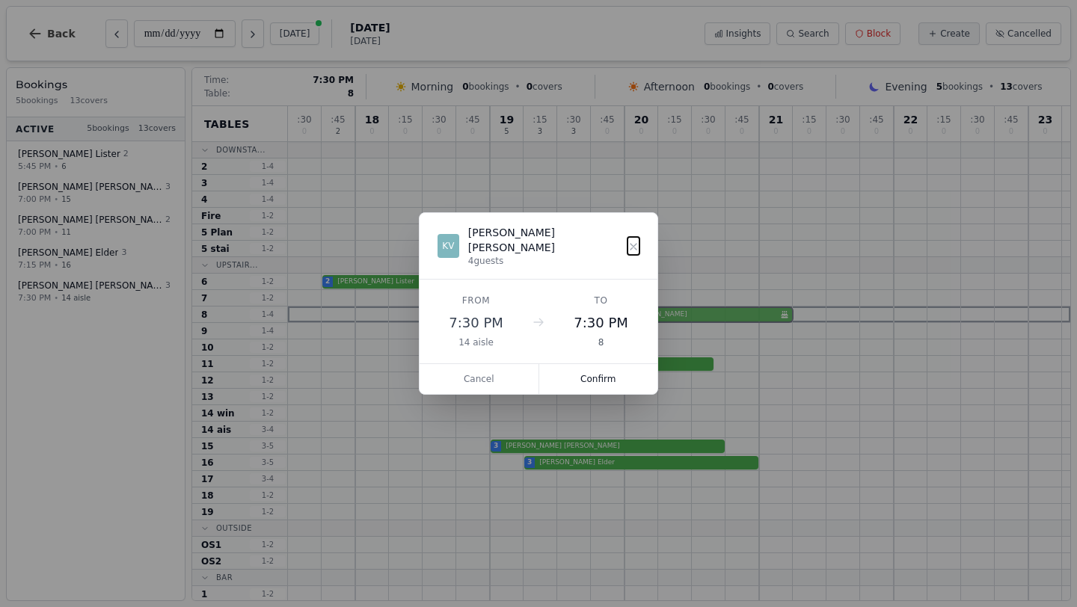
click at [596, 317] on div ": 30 0 : 45 2 18 0 : 15 0 : 30 0 : 45 0 19 5 : 15 3 : 30 3 : 45 0 20 0 : 15 0 :…" at bounding box center [679, 379] width 782 height 546
click at [599, 366] on button "Confirm" at bounding box center [598, 379] width 119 height 30
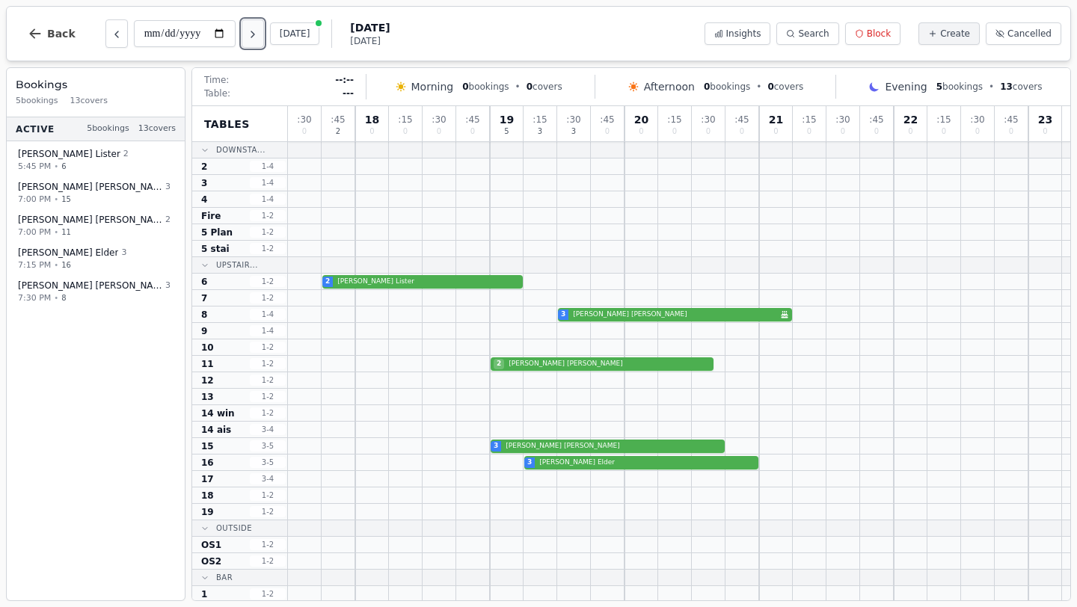
click at [259, 35] on icon "Next day" at bounding box center [253, 34] width 12 height 12
type input "**********"
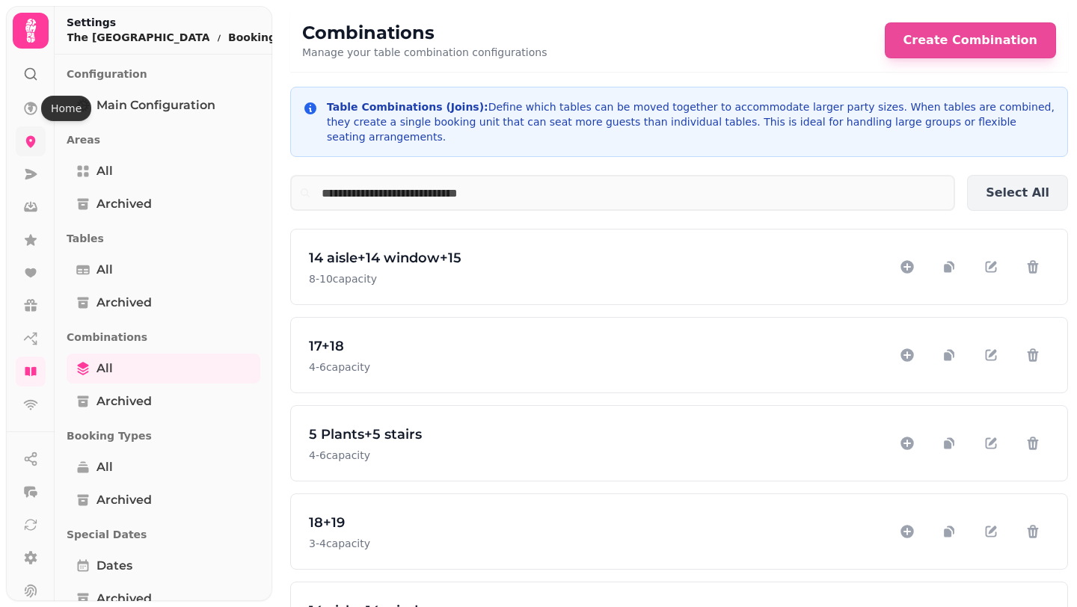
click at [31, 147] on icon at bounding box center [31, 142] width 10 height 12
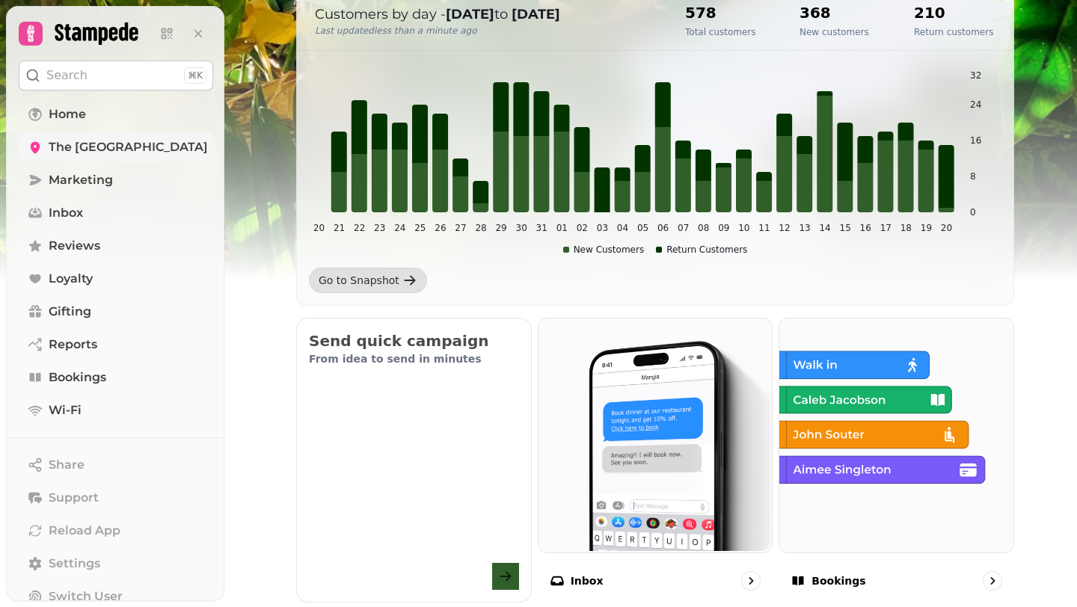
scroll to position [710, 0]
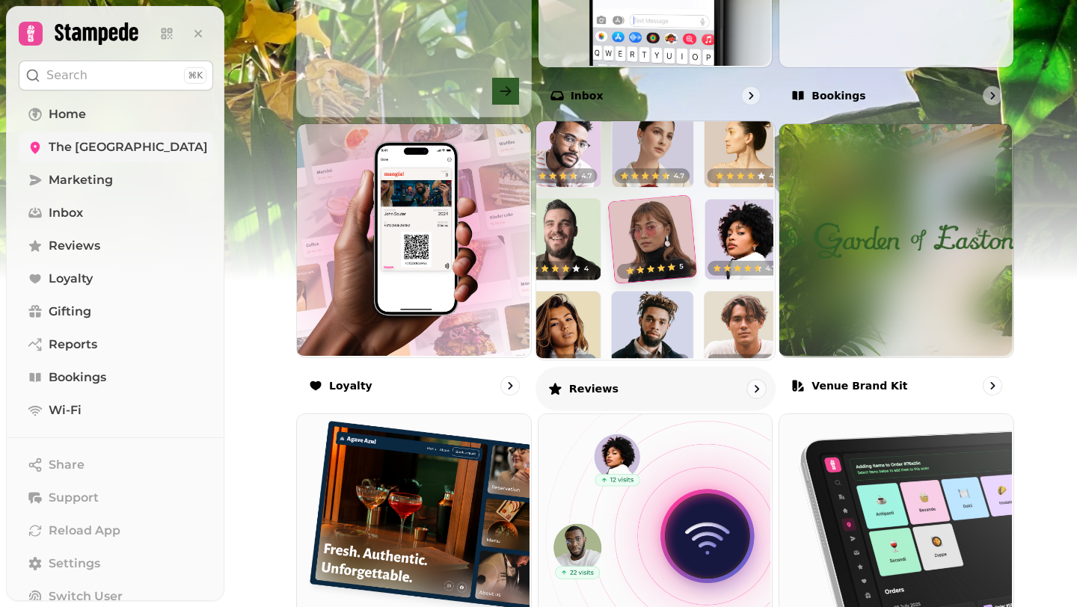
click at [657, 317] on img at bounding box center [653, 239] width 239 height 239
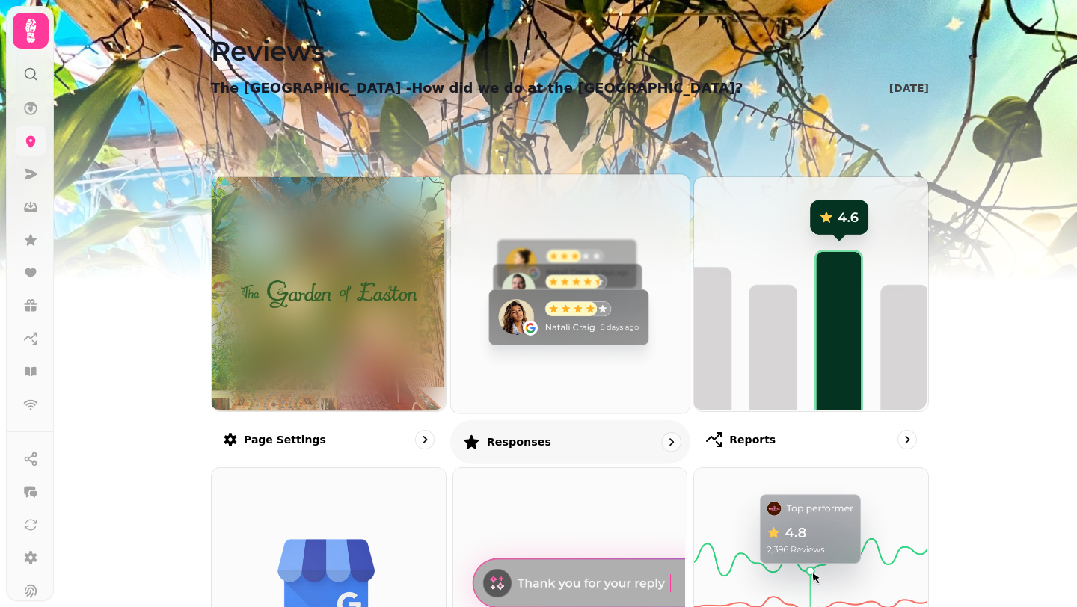
click at [636, 331] on img at bounding box center [568, 292] width 239 height 239
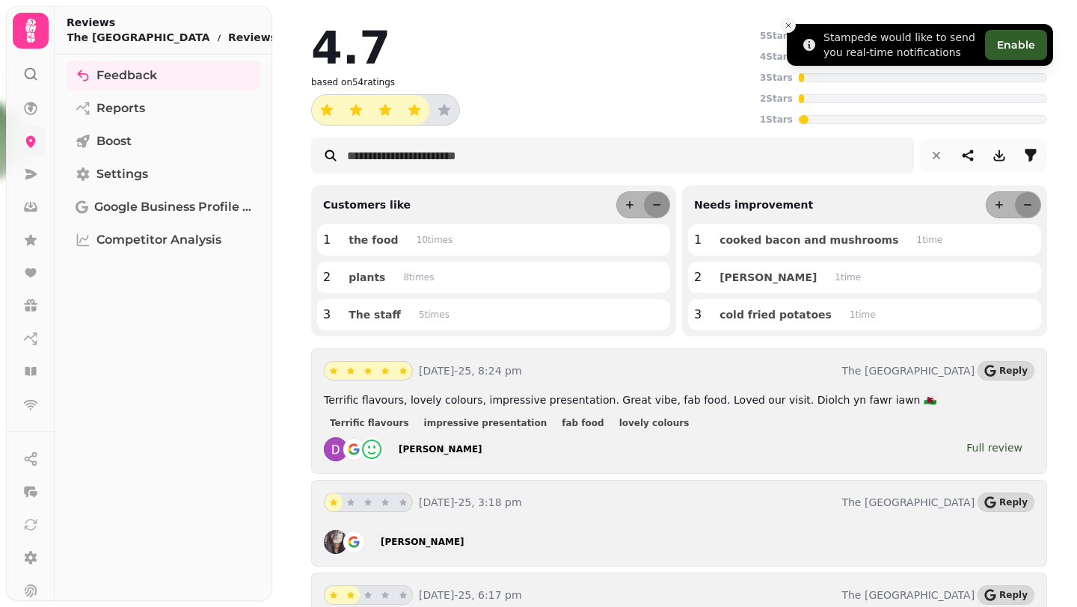
click at [788, 25] on line "Close toast" at bounding box center [788, 25] width 4 height 4
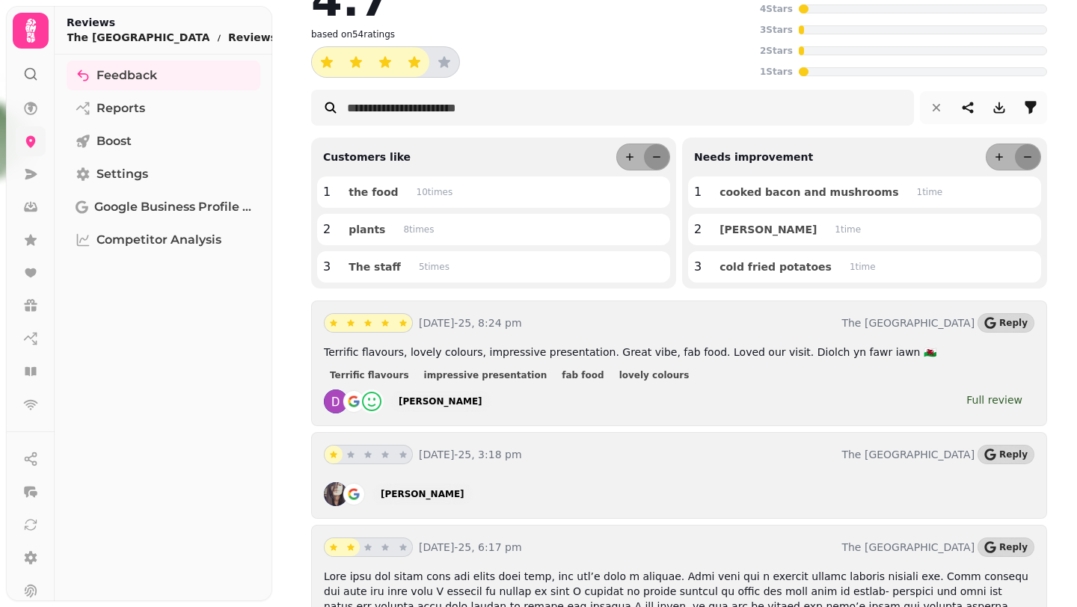
scroll to position [49, 0]
click at [990, 399] on div "Full review" at bounding box center [994, 398] width 56 height 15
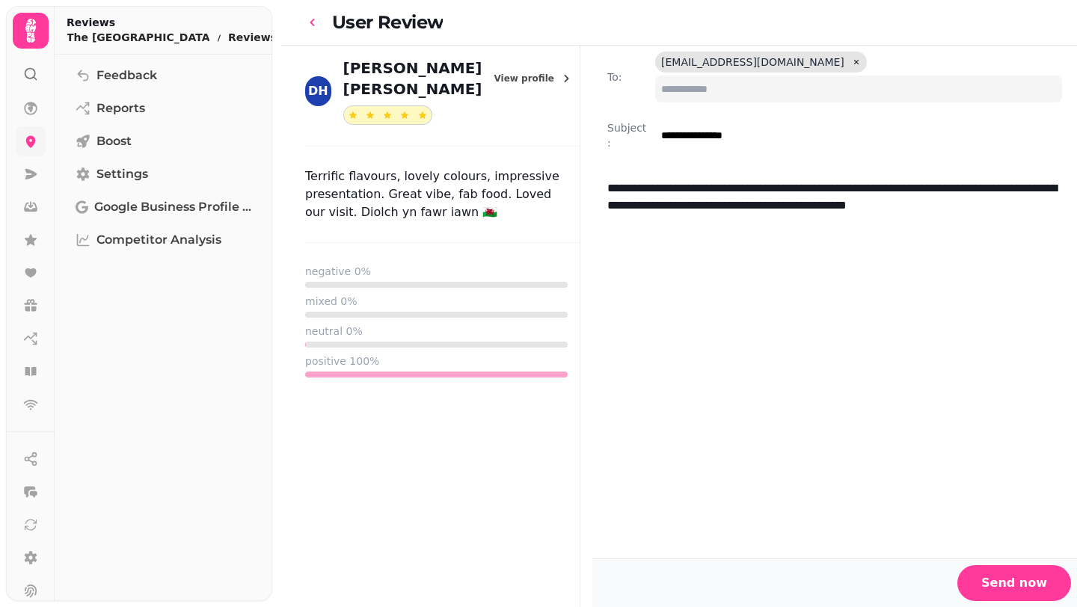
click at [316, 19] on icon "go-back" at bounding box center [312, 22] width 15 height 15
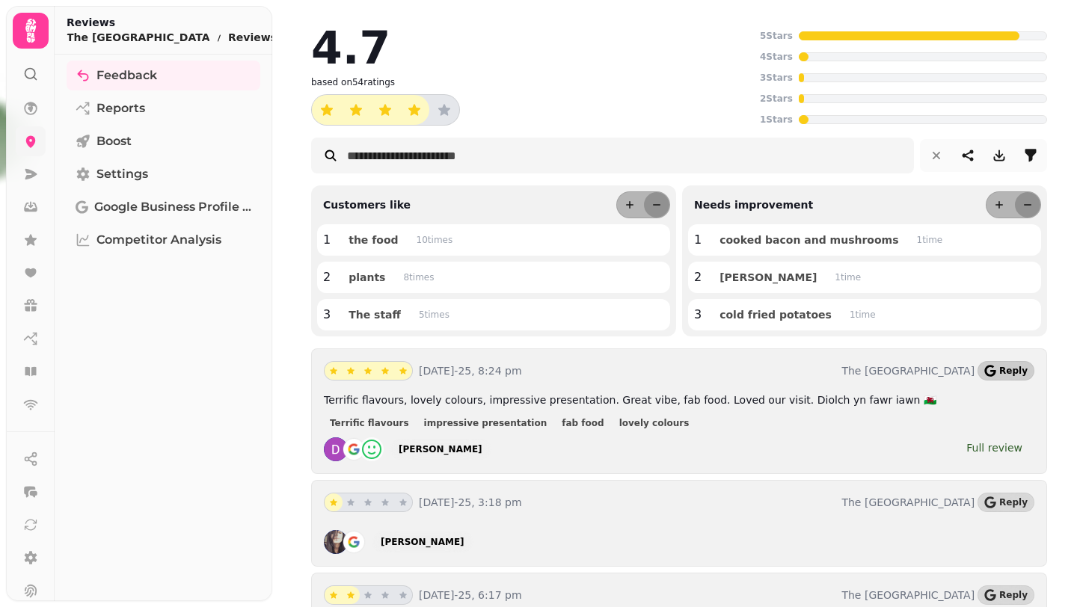
click at [1010, 370] on span "Reply" at bounding box center [1013, 371] width 28 height 9
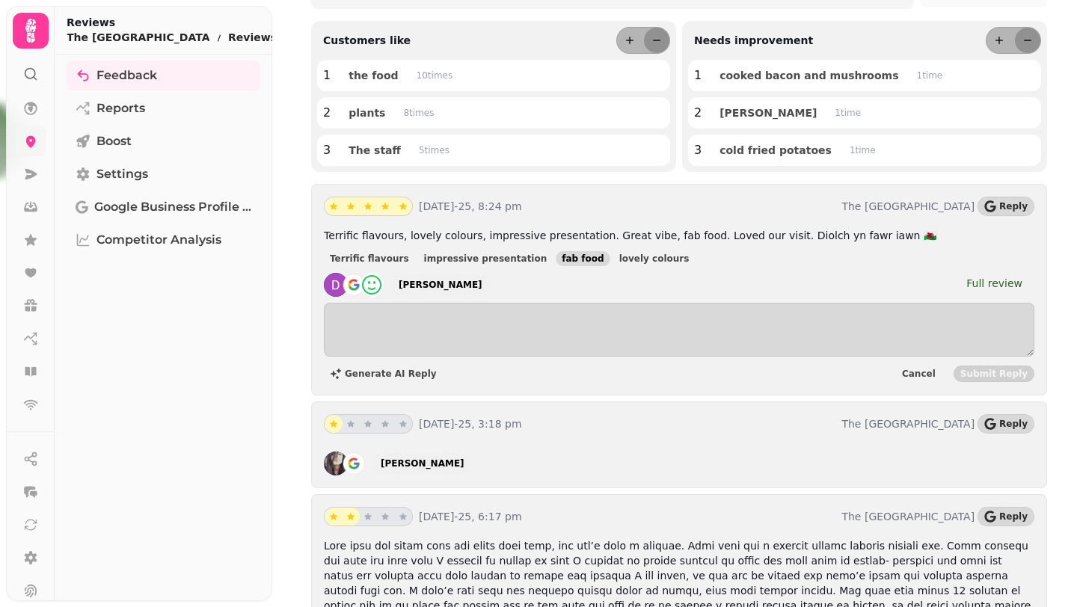
scroll to position [173, 0]
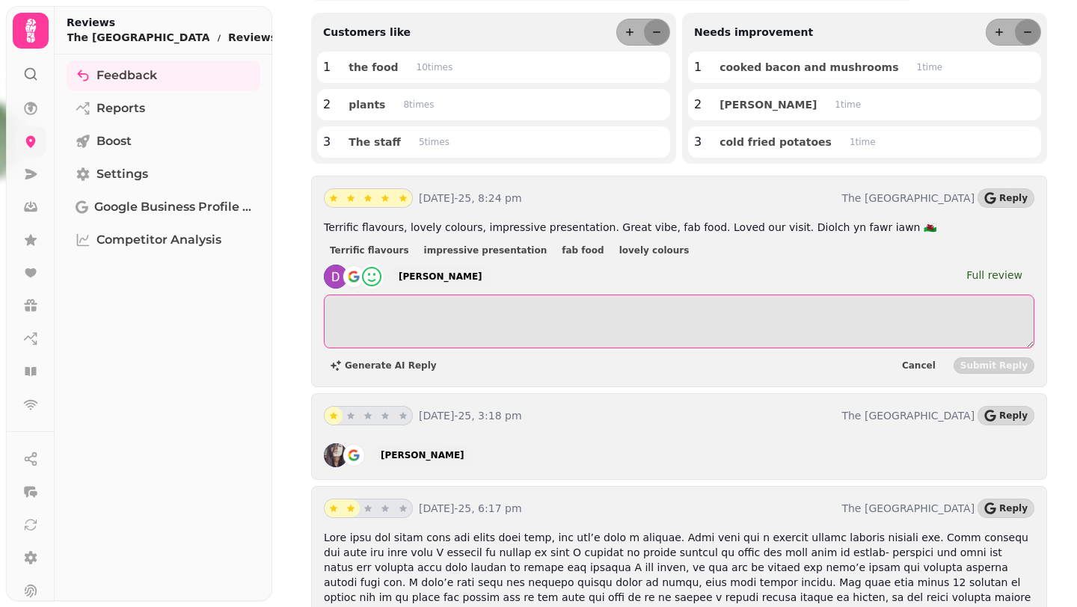
click at [559, 318] on textarea at bounding box center [679, 322] width 711 height 54
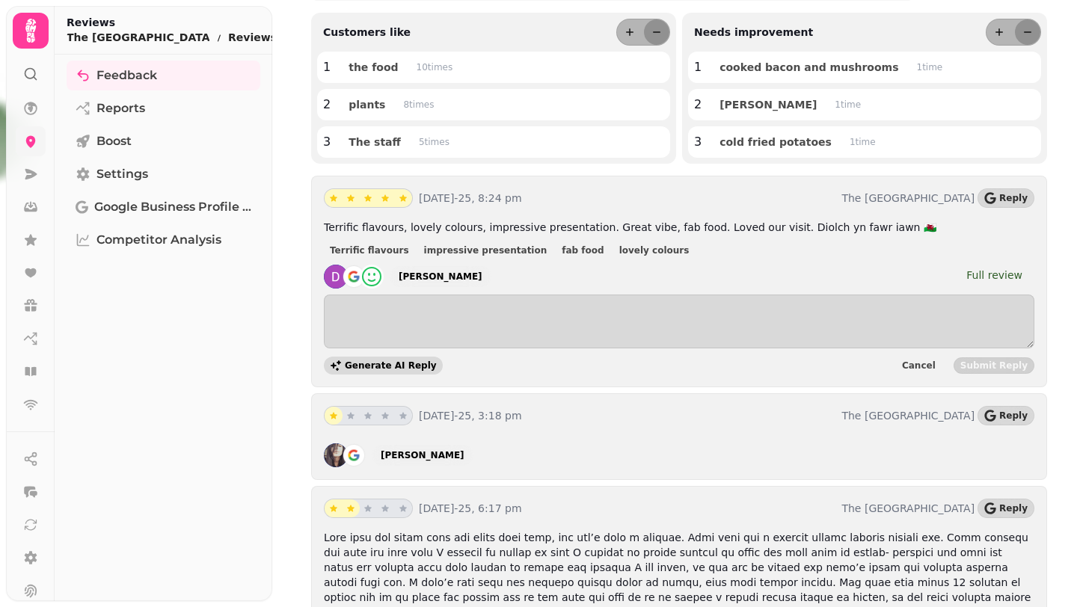
click at [374, 362] on span "Generate AI Reply" at bounding box center [391, 365] width 92 height 9
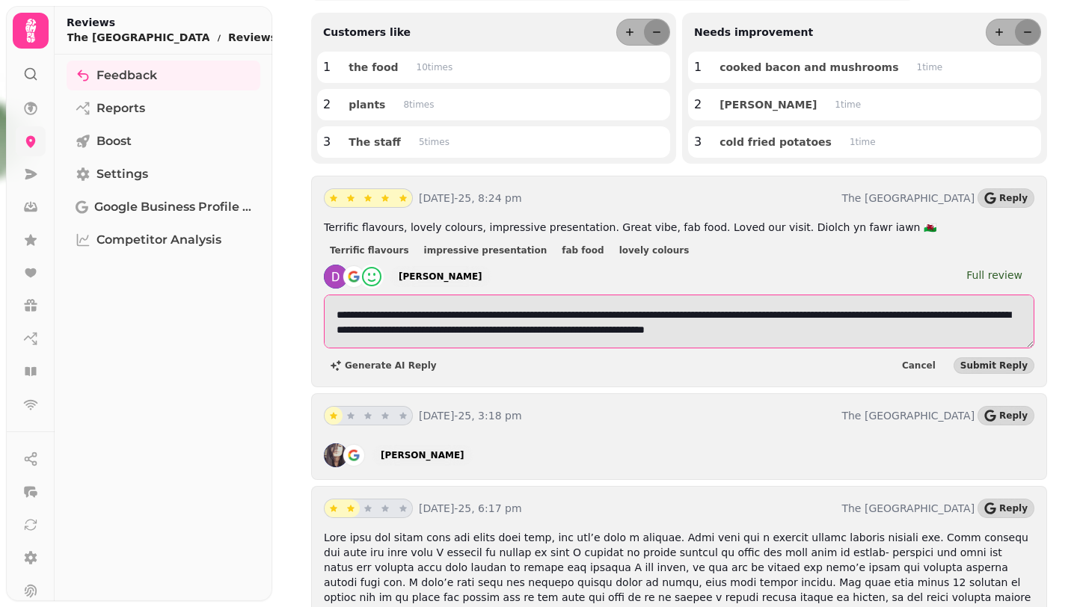
drag, startPoint x: 593, startPoint y: 316, endPoint x: 463, endPoint y: 319, distance: 130.2
click at [463, 319] on textarea "**********" at bounding box center [679, 322] width 711 height 54
drag, startPoint x: 560, startPoint y: 331, endPoint x: 471, endPoint y: 328, distance: 89.1
click at [471, 328] on textarea "**********" at bounding box center [679, 322] width 711 height 54
click at [687, 334] on textarea "**********" at bounding box center [679, 322] width 711 height 54
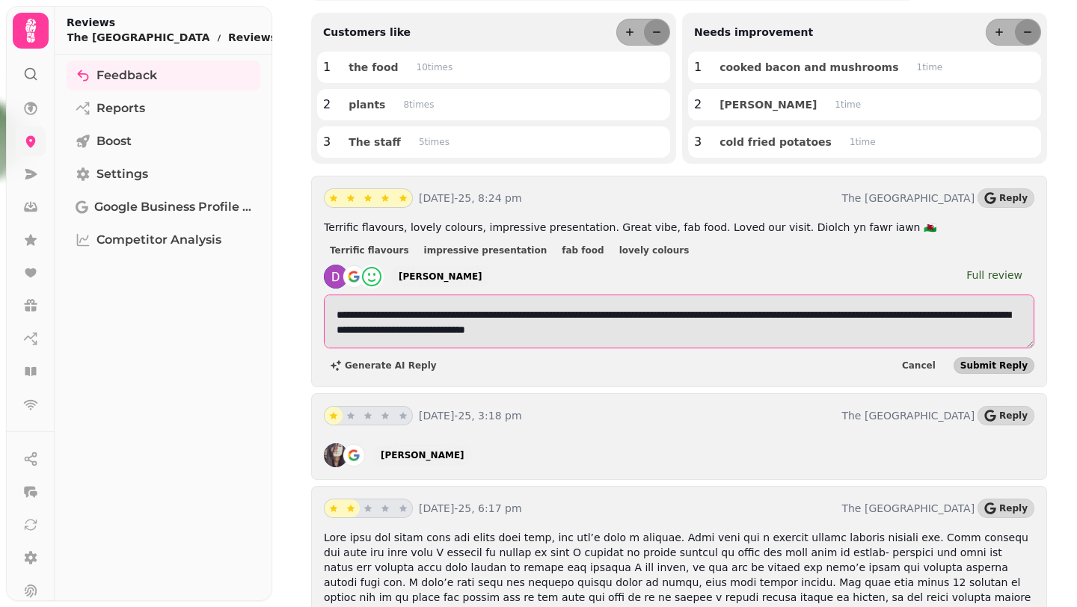
type textarea "**********"
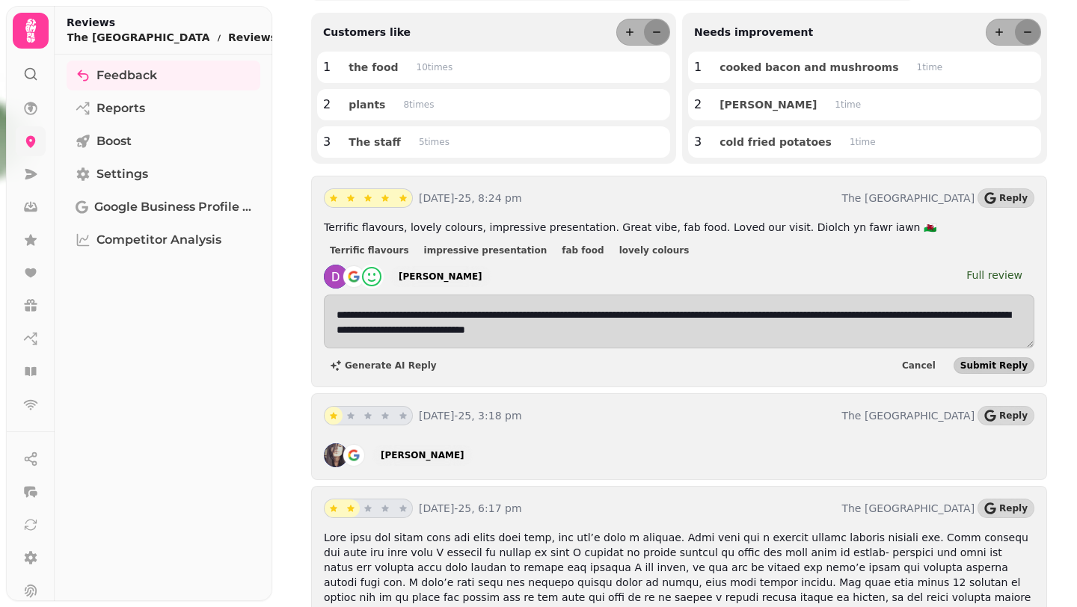
click at [1002, 368] on span "Submit Reply" at bounding box center [993, 365] width 67 height 9
